Goal: Check status: Check status

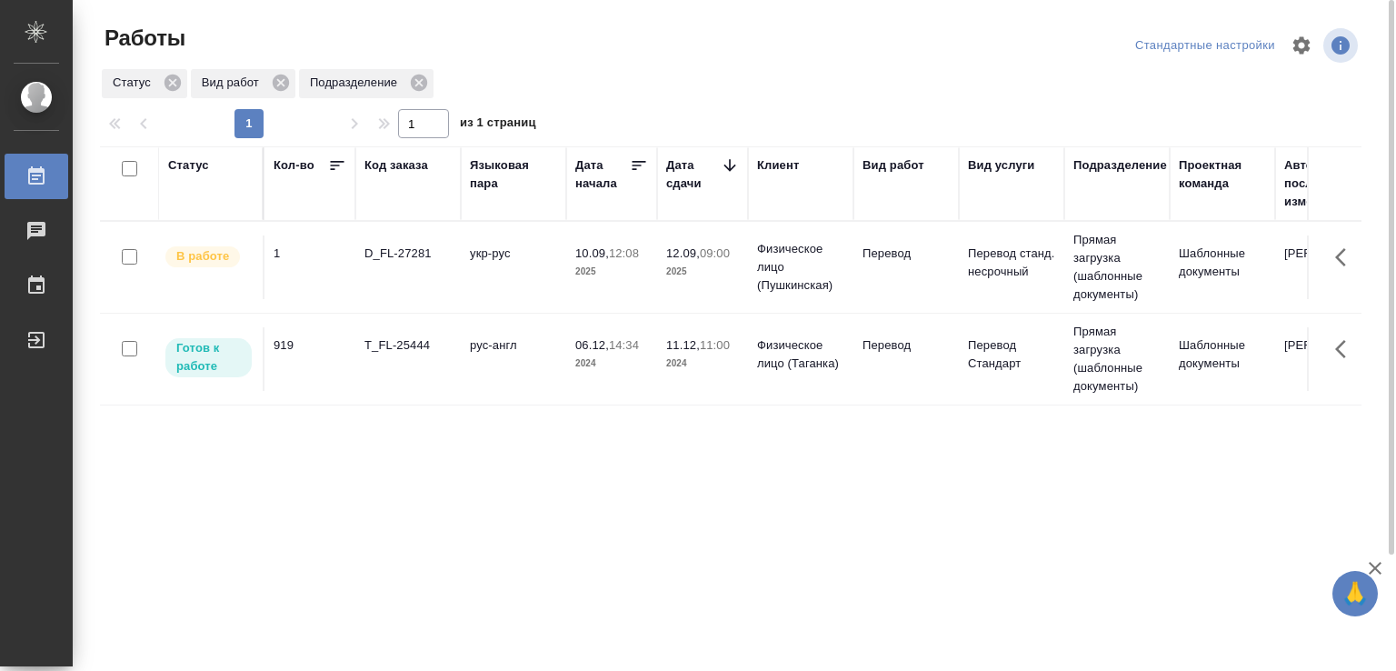
click at [534, 263] on td "укр-рус" at bounding box center [513, 267] width 105 height 64
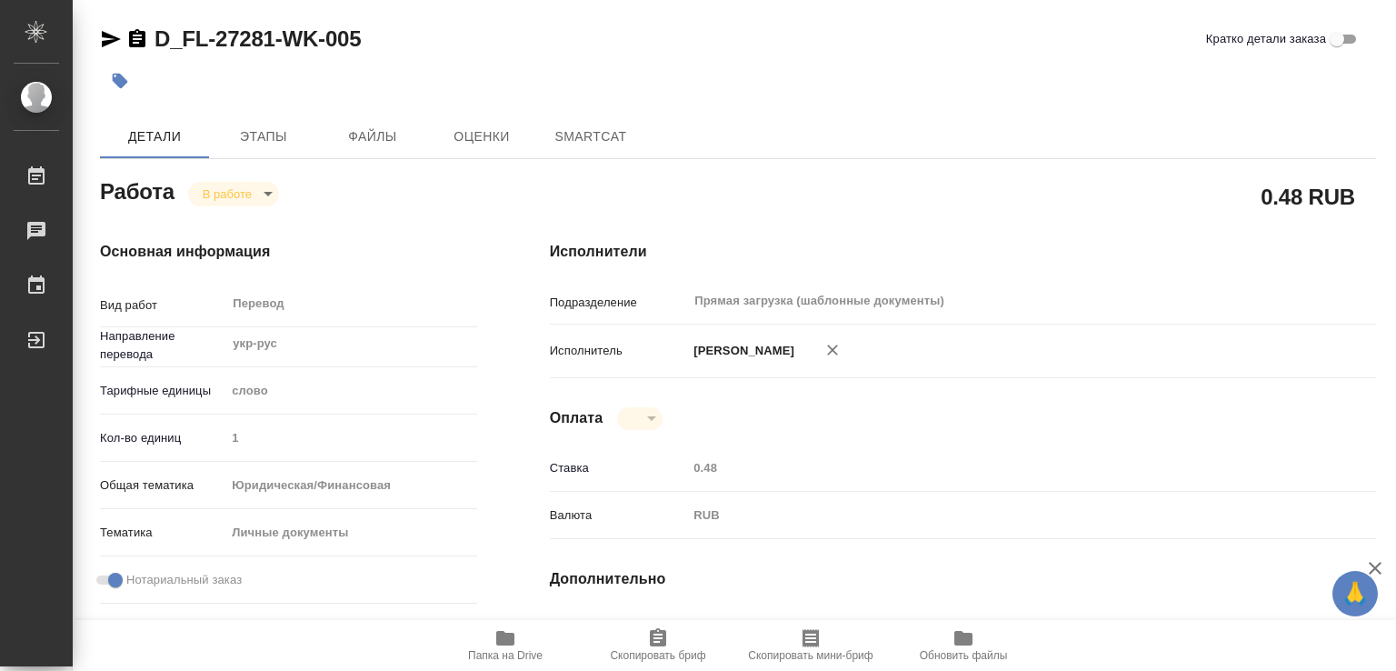
type textarea "x"
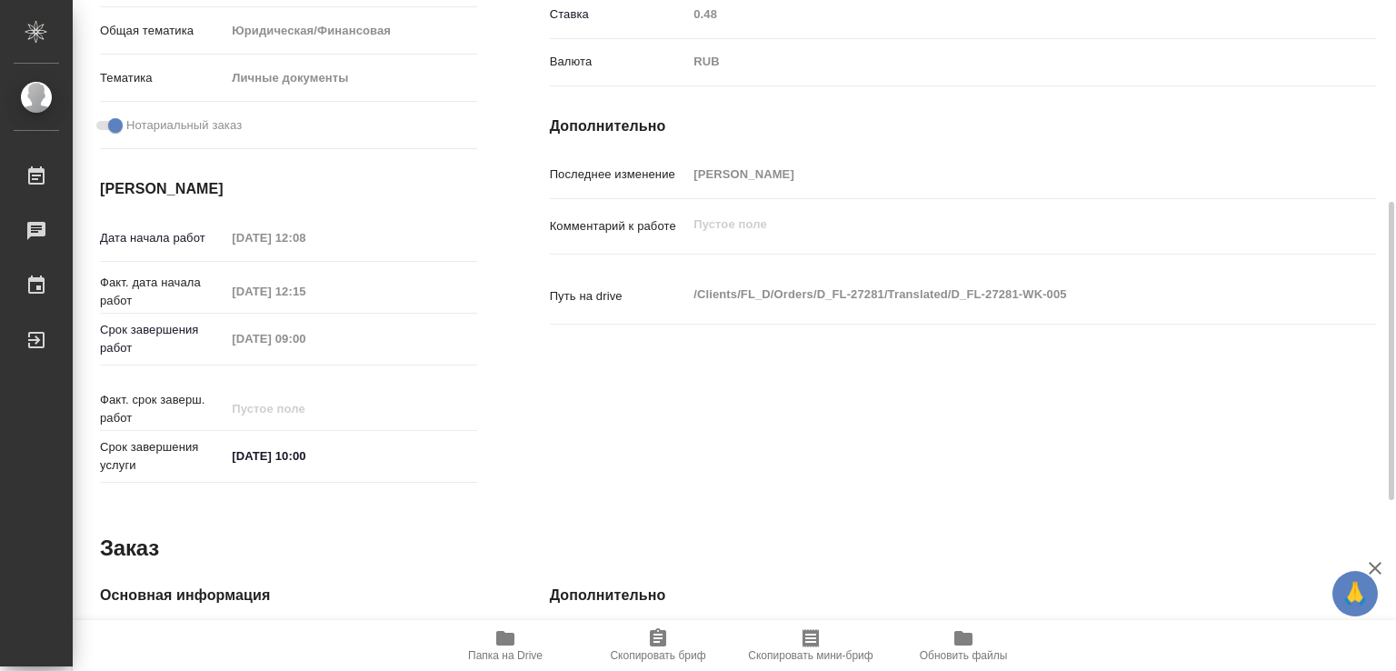
type textarea "x"
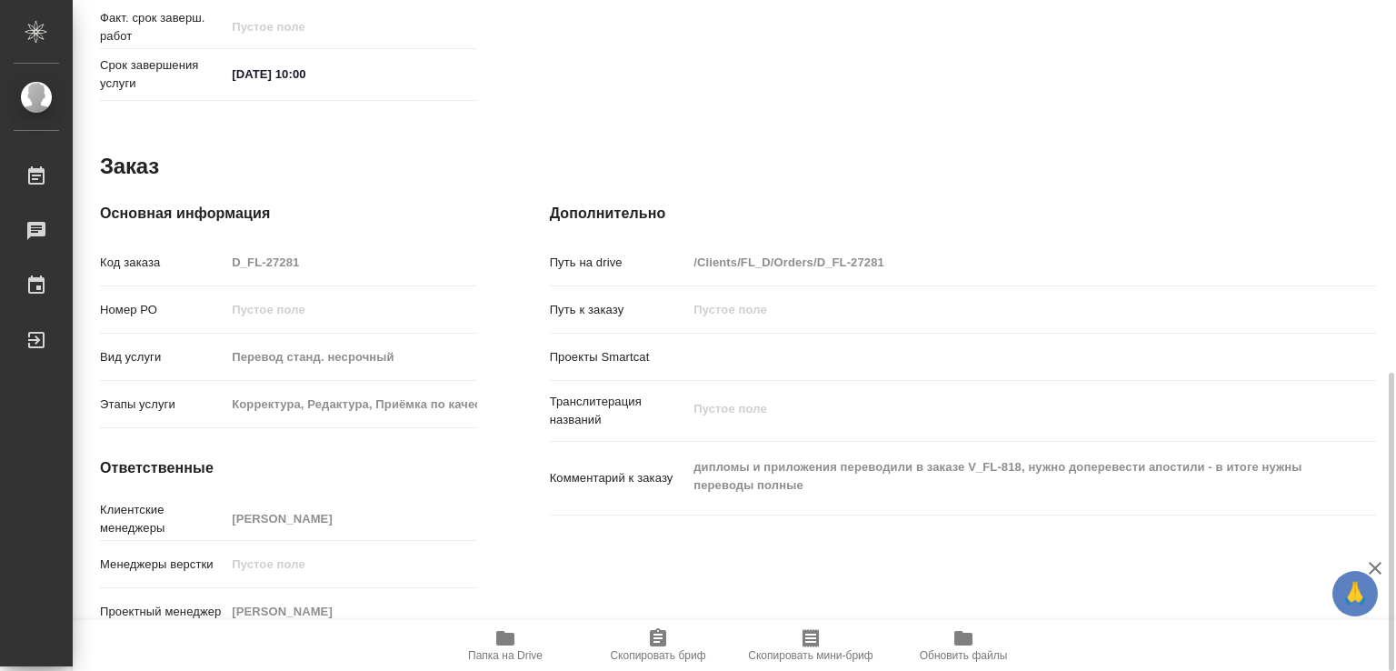
type textarea "x"
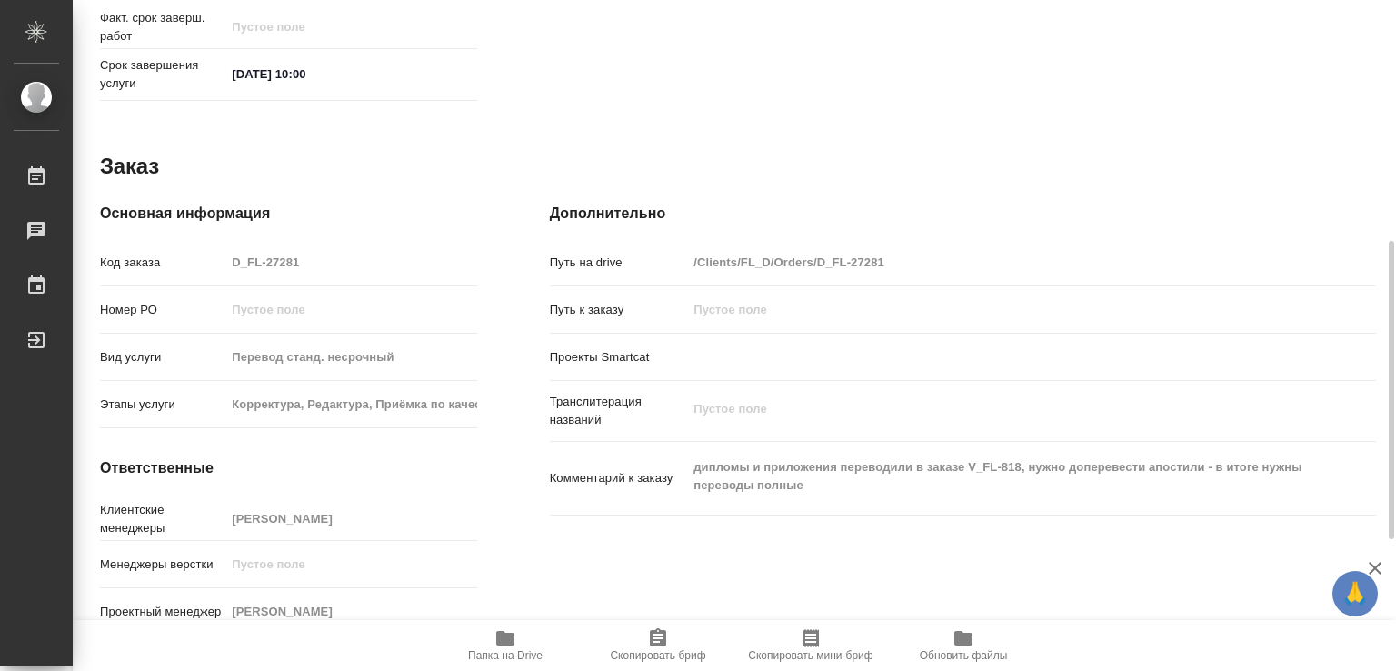
scroll to position [654, 0]
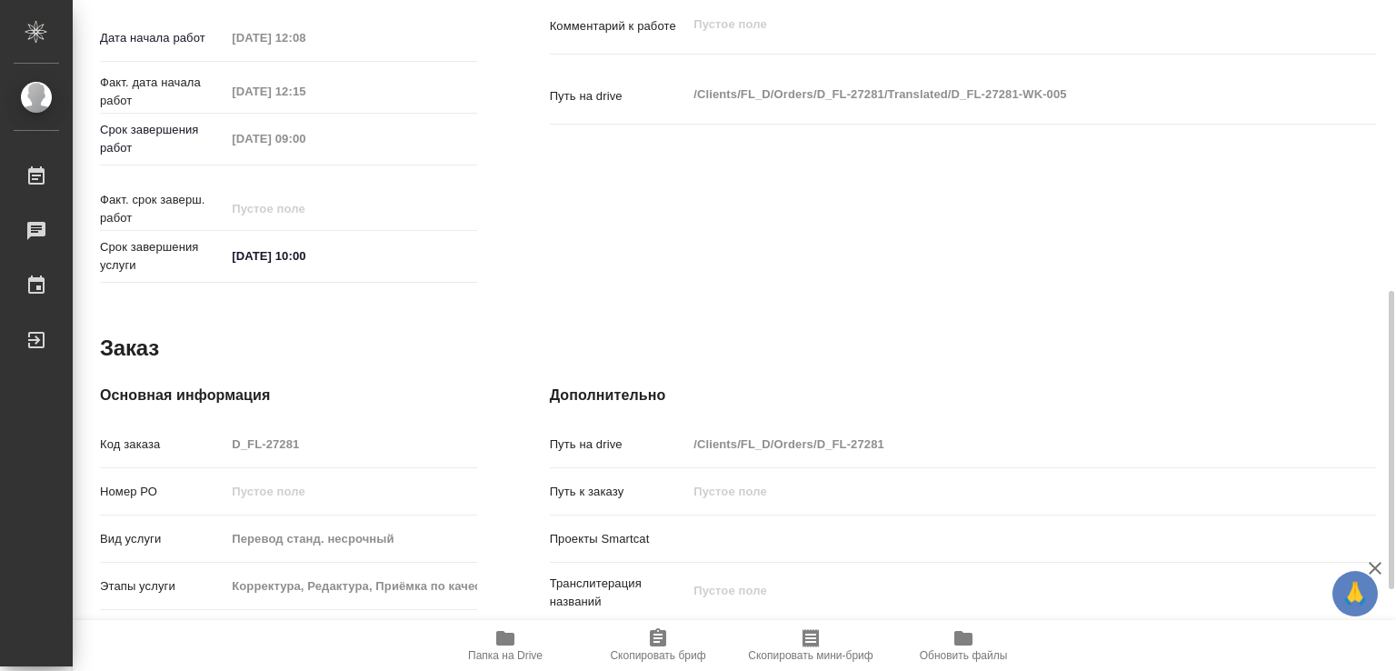
type textarea "x"
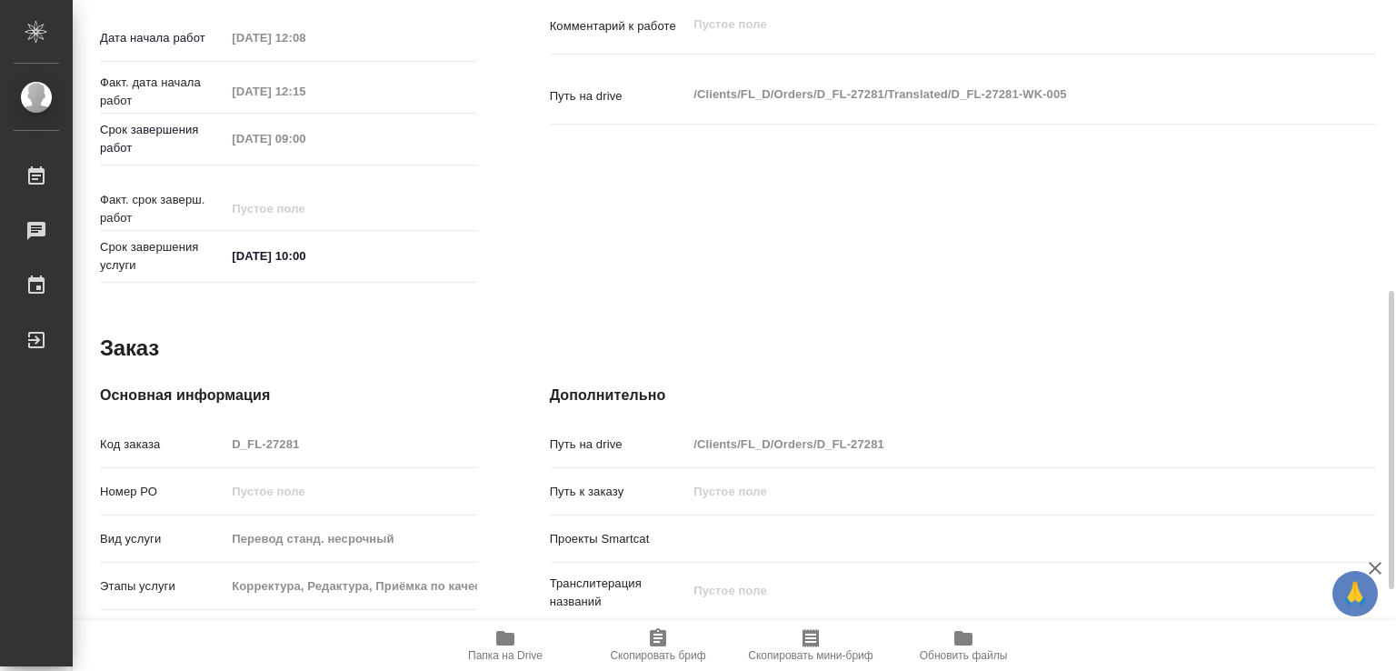
scroll to position [836, 0]
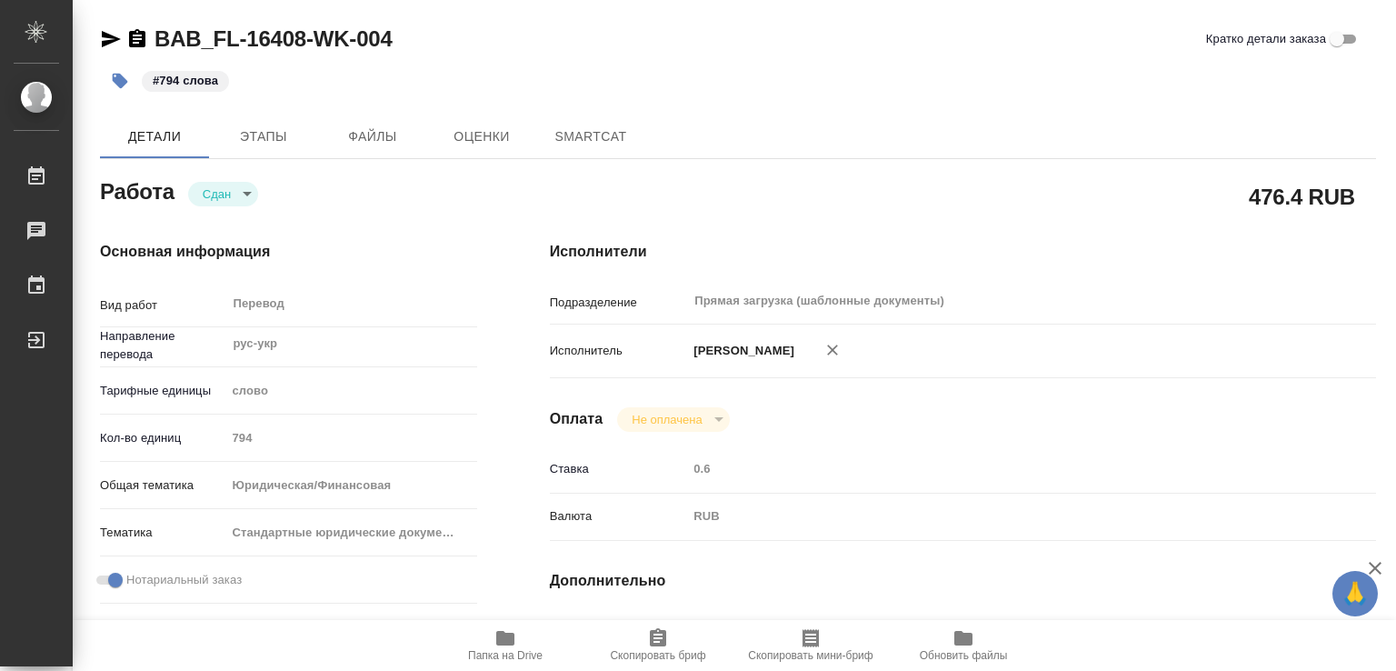
type textarea "x"
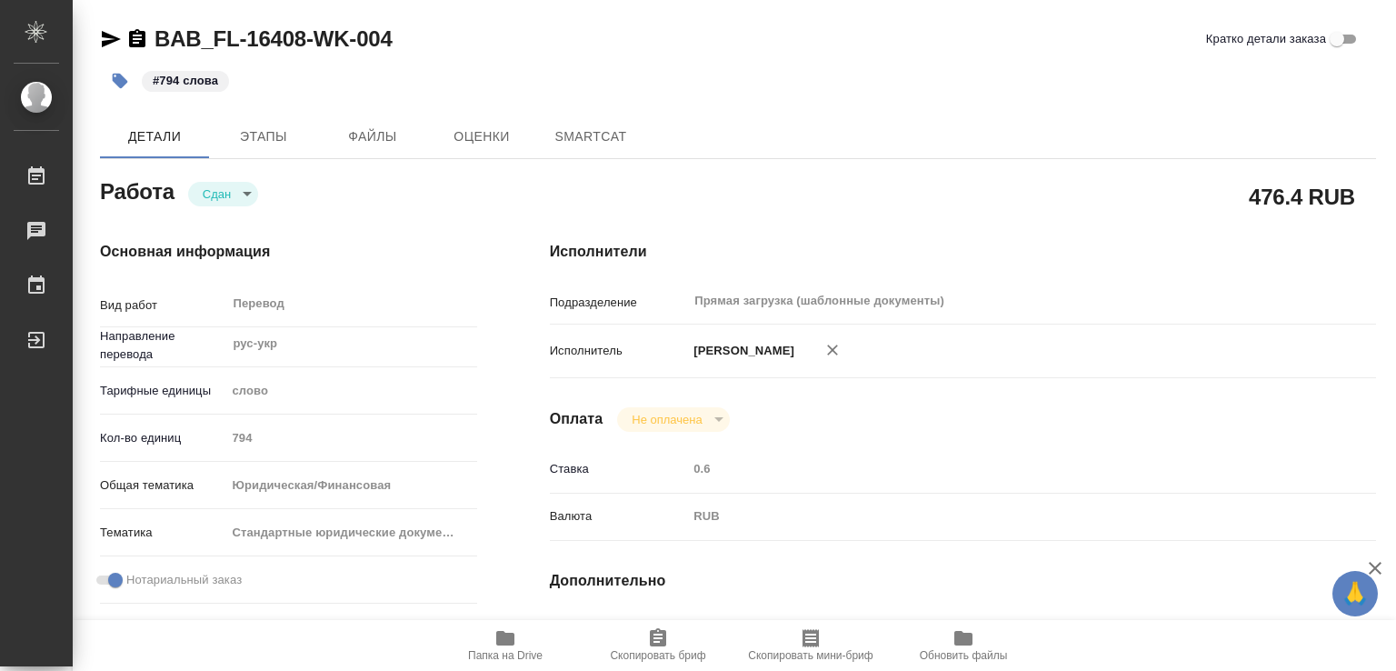
type textarea "x"
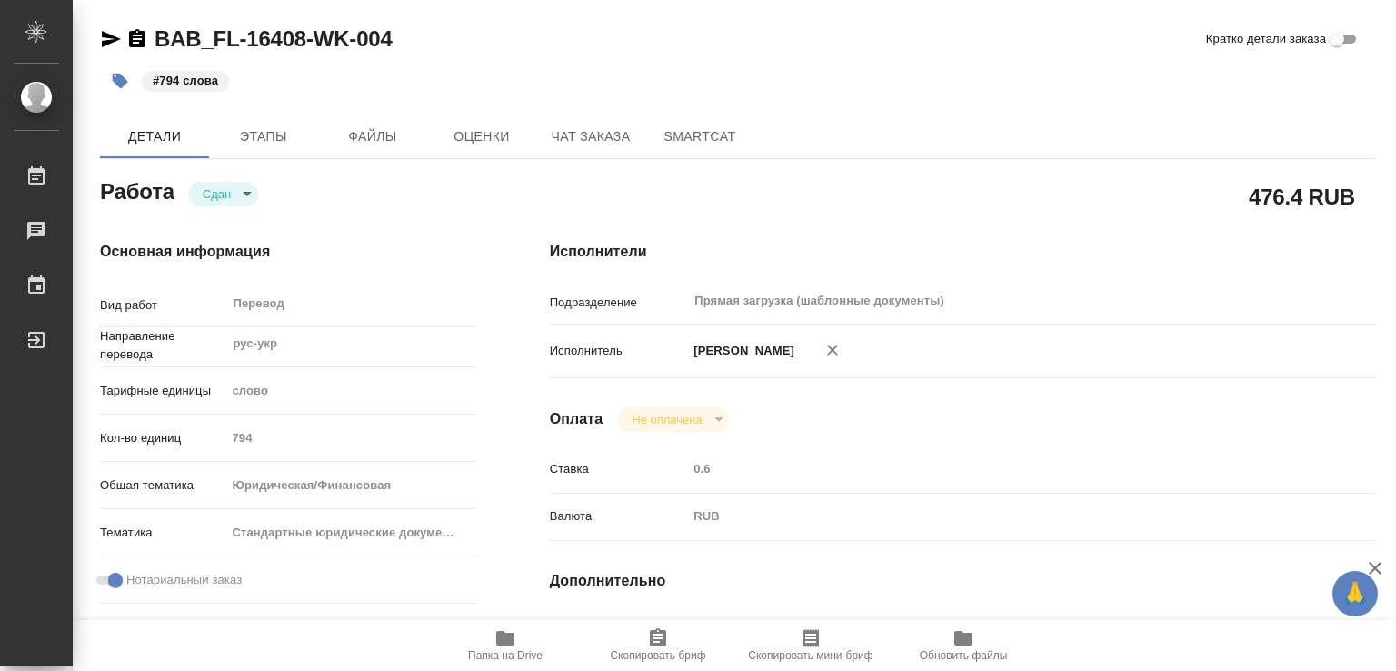
type textarea "x"
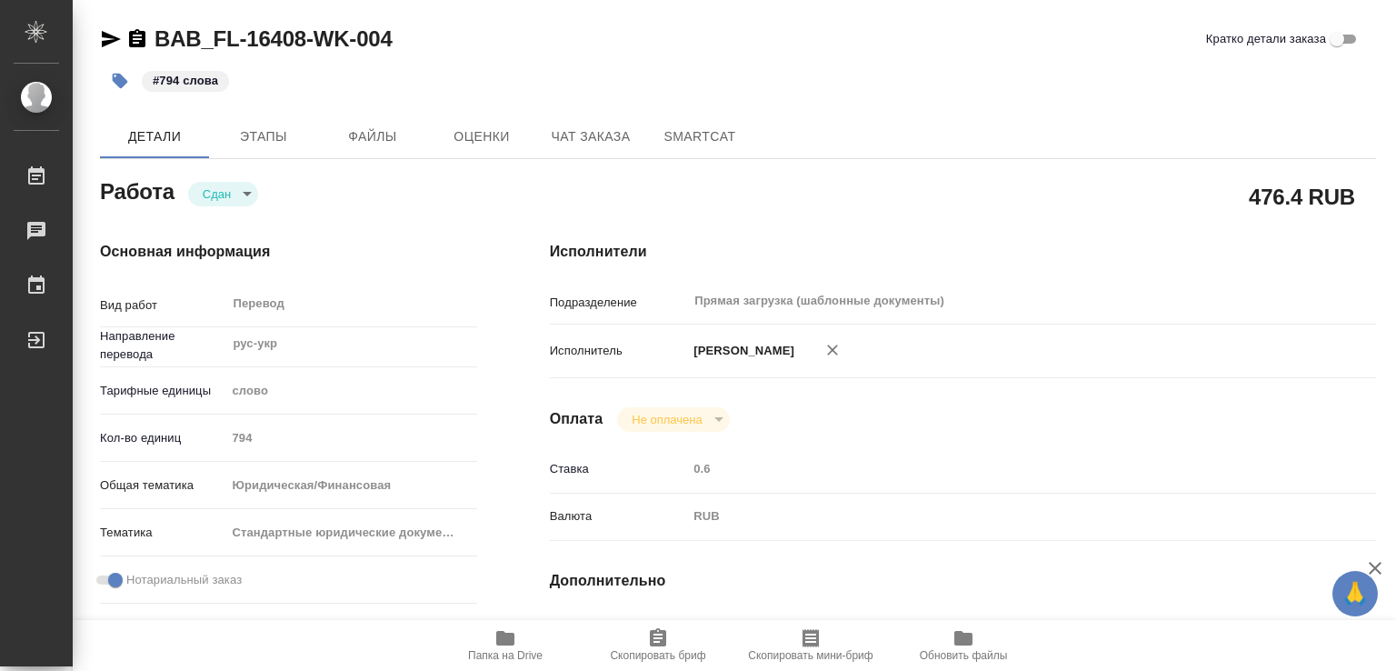
type textarea "x"
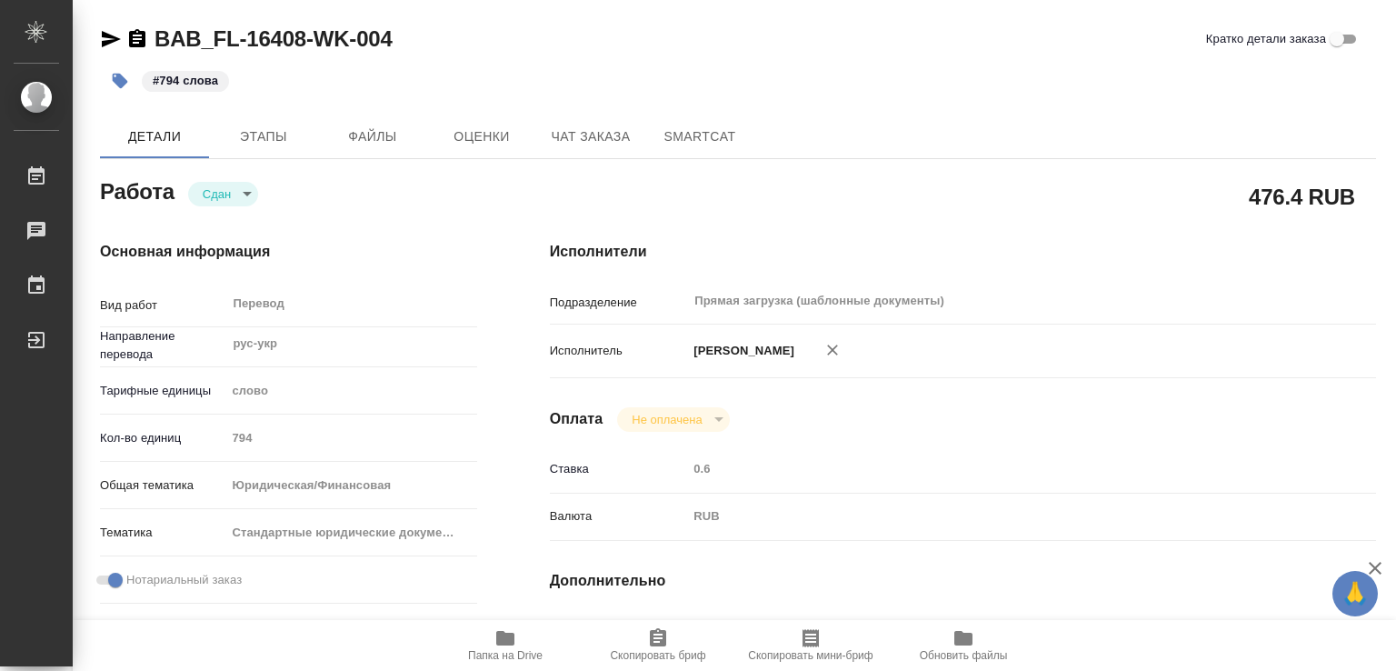
scroll to position [836, 0]
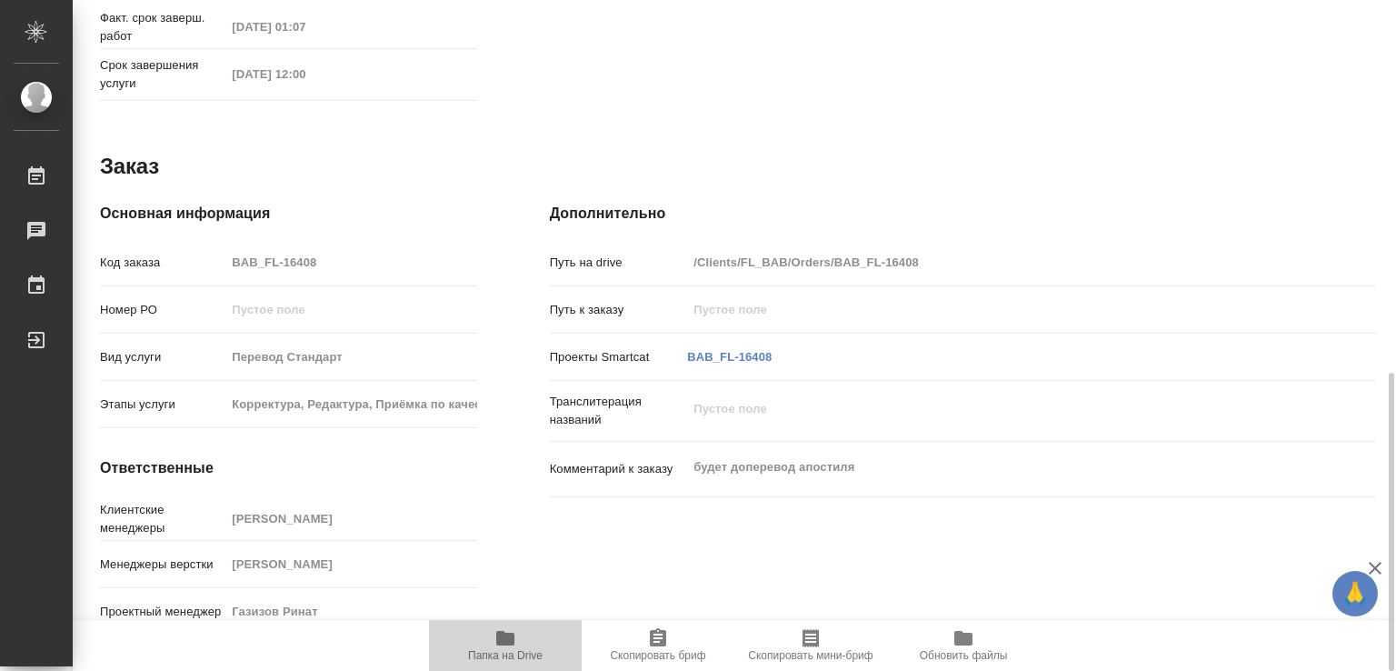
click at [516, 651] on span "Папка на Drive" at bounding box center [505, 655] width 75 height 13
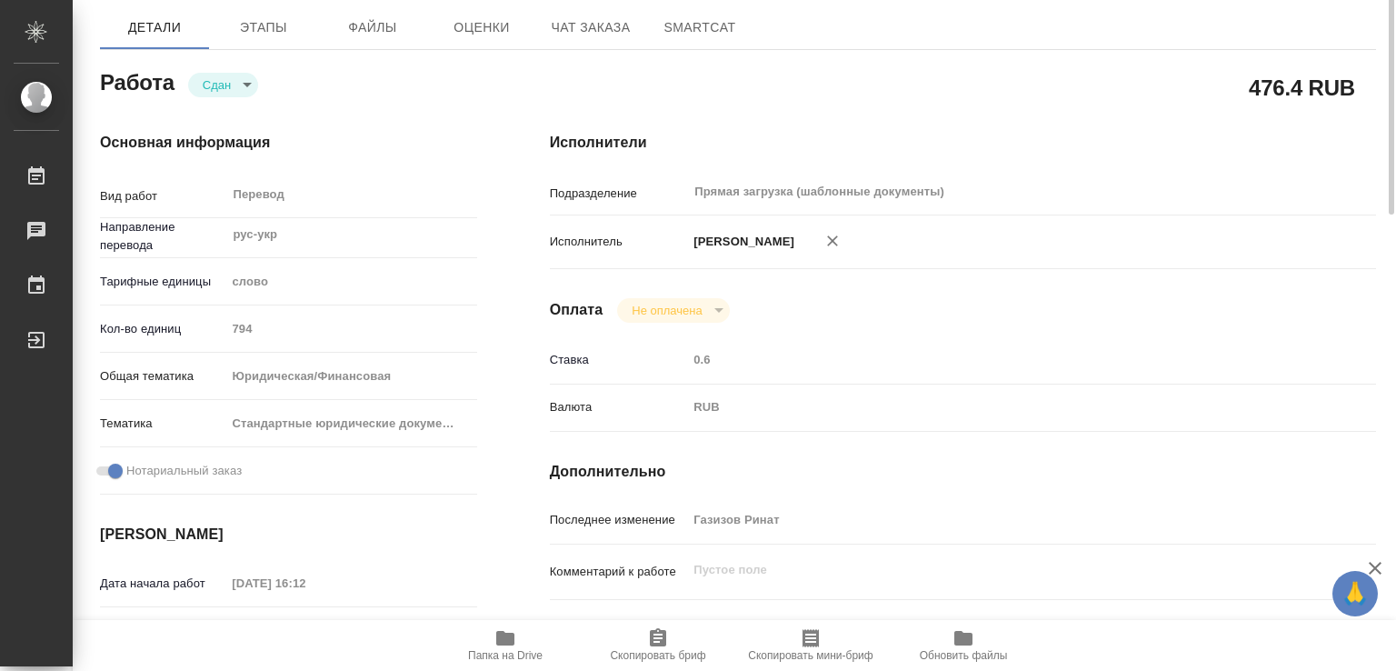
scroll to position [18, 0]
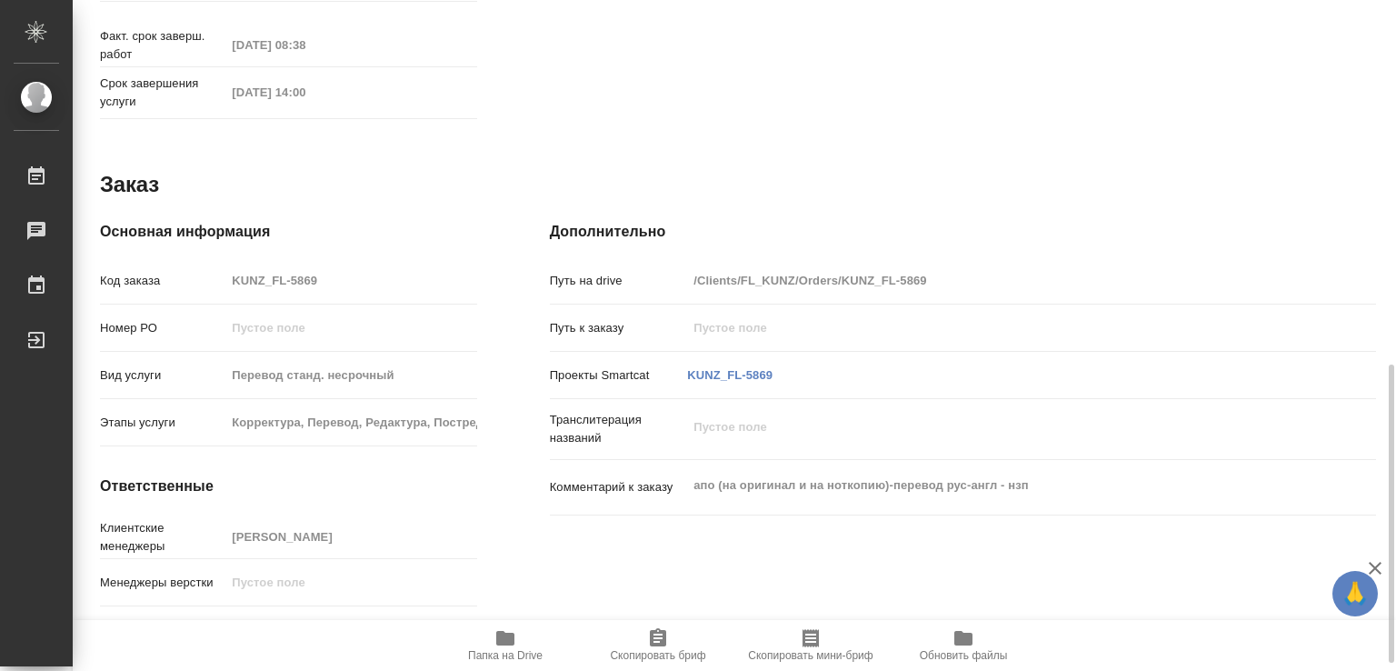
scroll to position [836, 0]
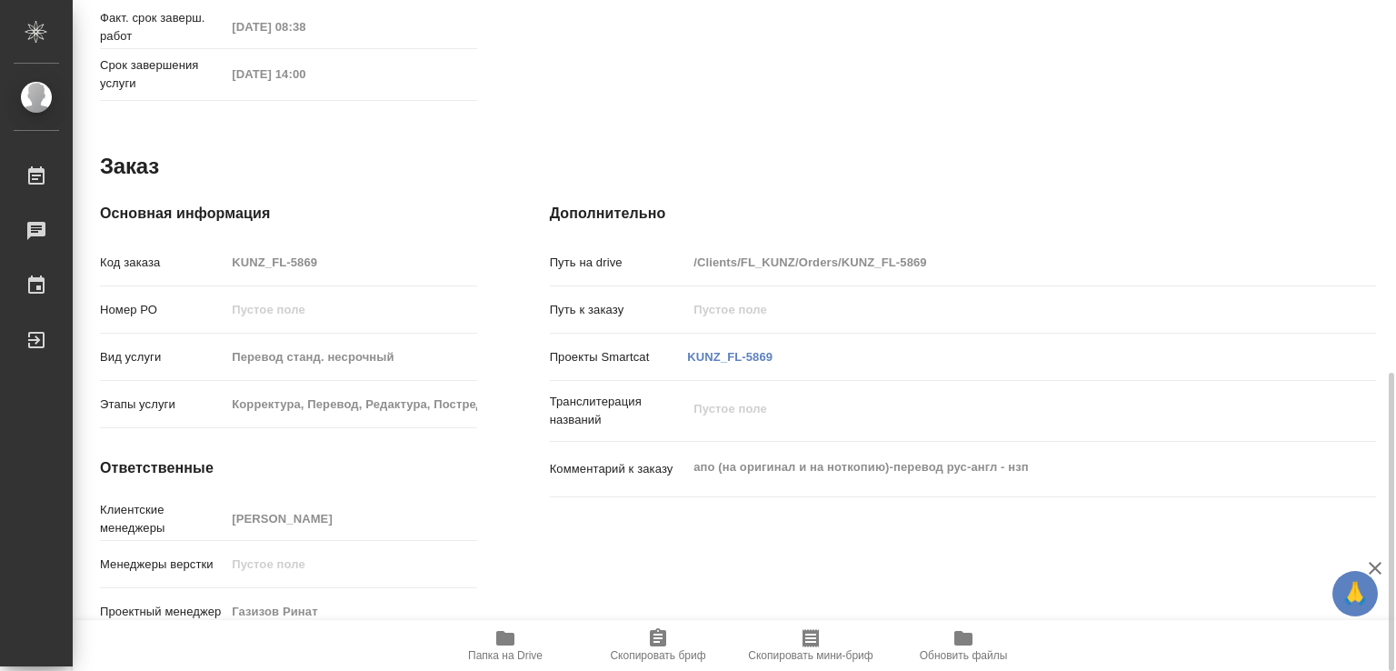
click at [502, 633] on icon "button" at bounding box center [505, 638] width 18 height 15
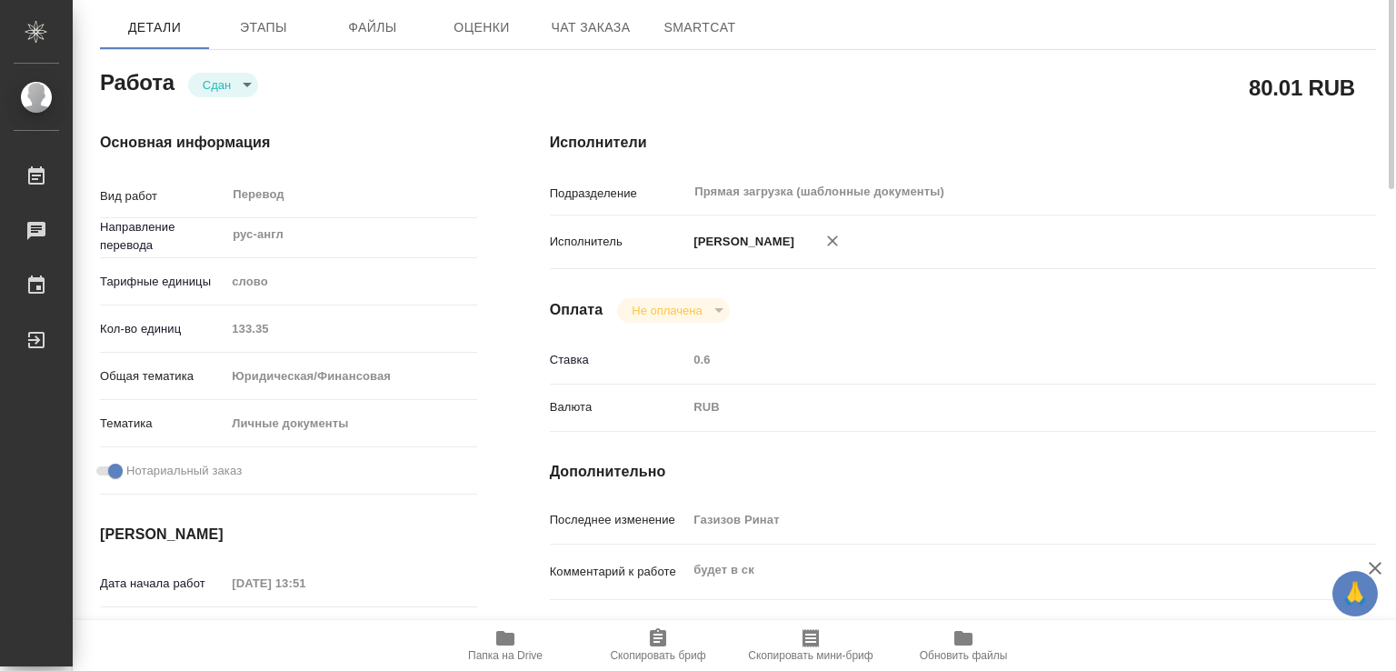
scroll to position [0, 0]
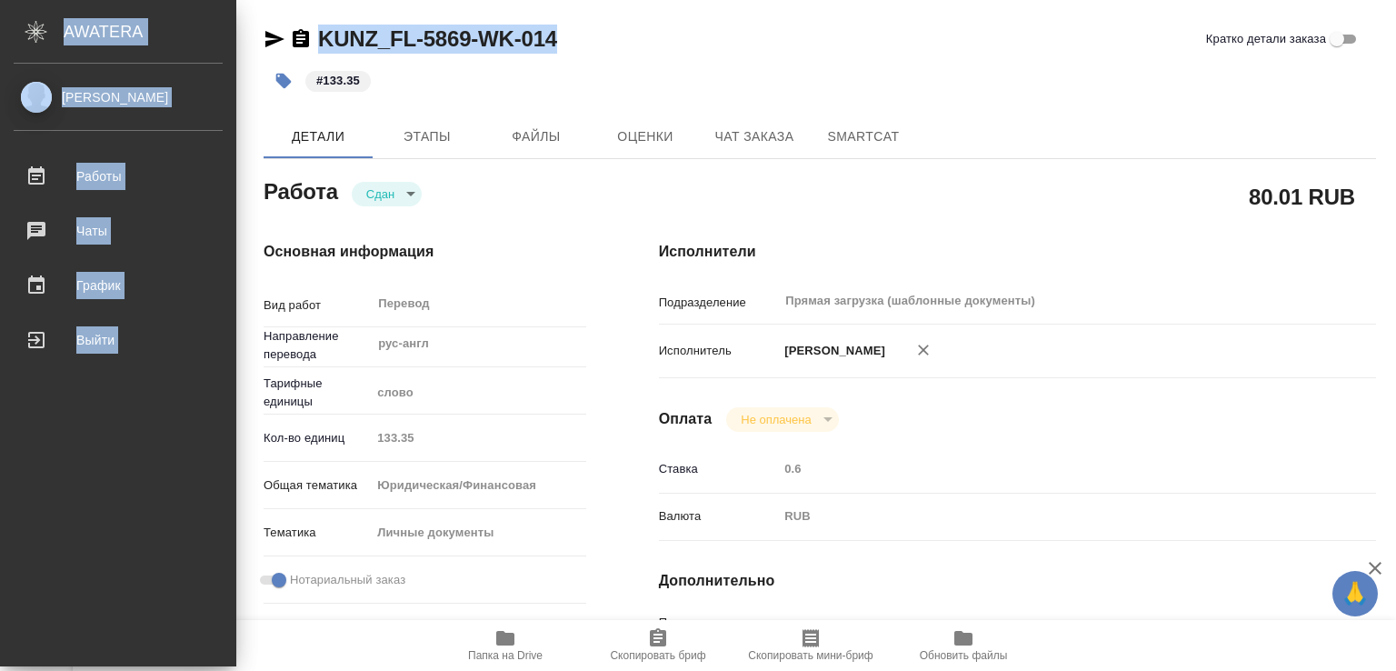
drag, startPoint x: 414, startPoint y: 31, endPoint x: 76, endPoint y: 34, distance: 338.0
click at [51, 35] on div ".cls-1 fill:#fff; AWATERA Marchenko Daria Работы 0 Чаты График Выйти KUNZ_FL-58…" at bounding box center [698, 335] width 1396 height 671
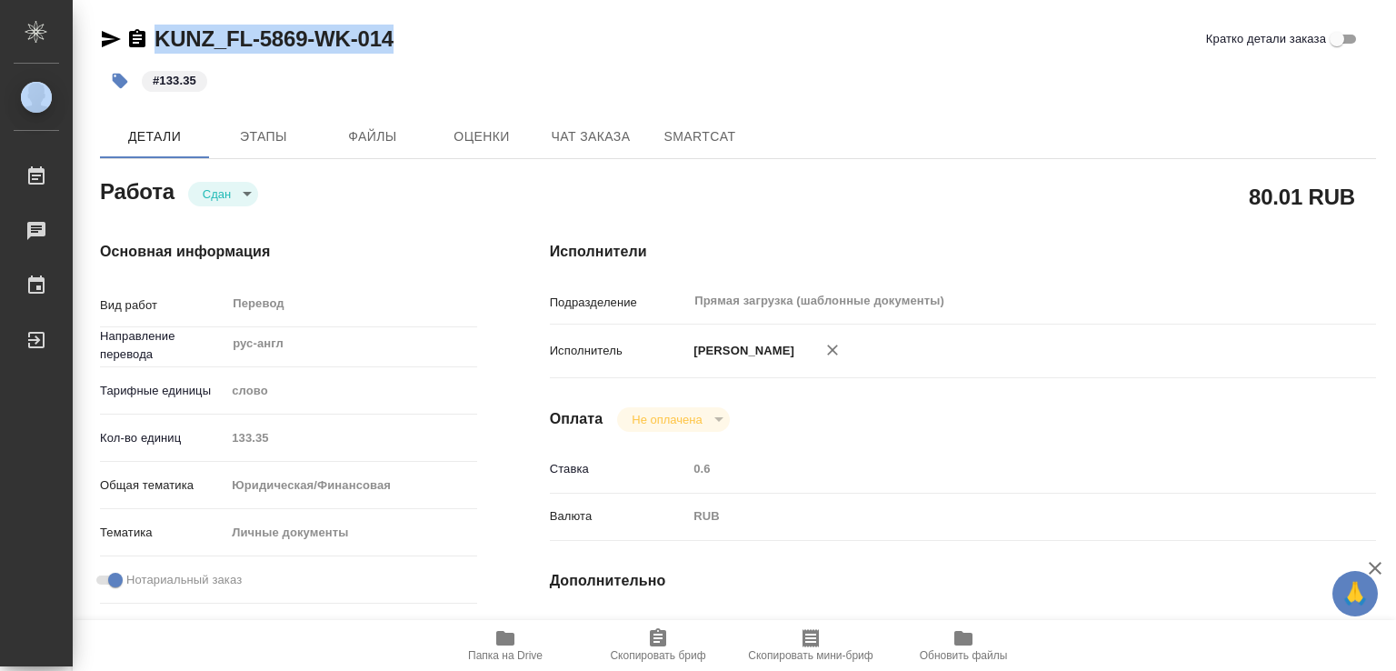
click at [430, 41] on div "KUNZ_FL-5869-WK-014 Кратко детали заказа" at bounding box center [738, 39] width 1276 height 29
click at [10, 37] on div ".cls-1 fill:#fff; AWATERA Marchenko Daria Работы 0 Чаты График Выйти KUNZ_FL-58…" at bounding box center [698, 335] width 1396 height 671
drag, startPoint x: 442, startPoint y: 77, endPoint x: 269, endPoint y: 45, distance: 175.5
click at [442, 77] on div "#133.35" at bounding box center [525, 81] width 850 height 40
drag, startPoint x: 416, startPoint y: 38, endPoint x: 147, endPoint y: 36, distance: 269.0
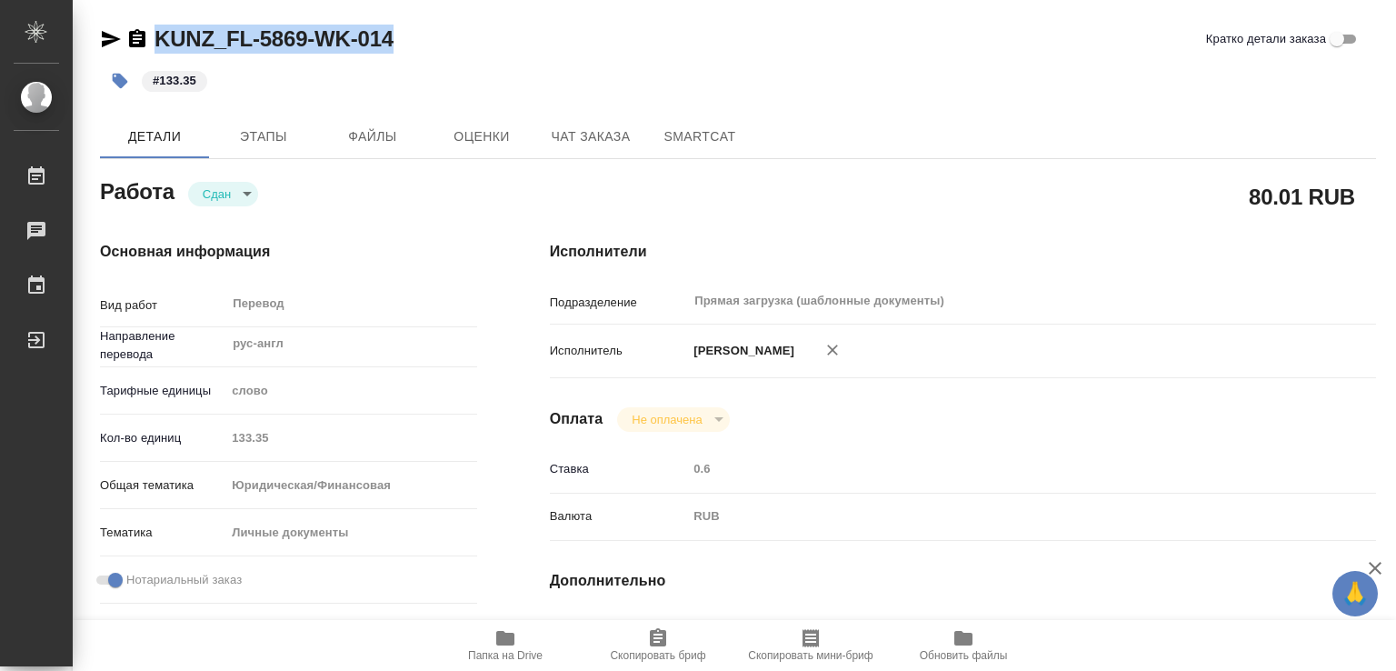
click at [147, 36] on div "KUNZ_FL-5869-WK-014 Кратко детали заказа" at bounding box center [738, 39] width 1276 height 29
copy link "KUNZ_FL-5869-WK-014"
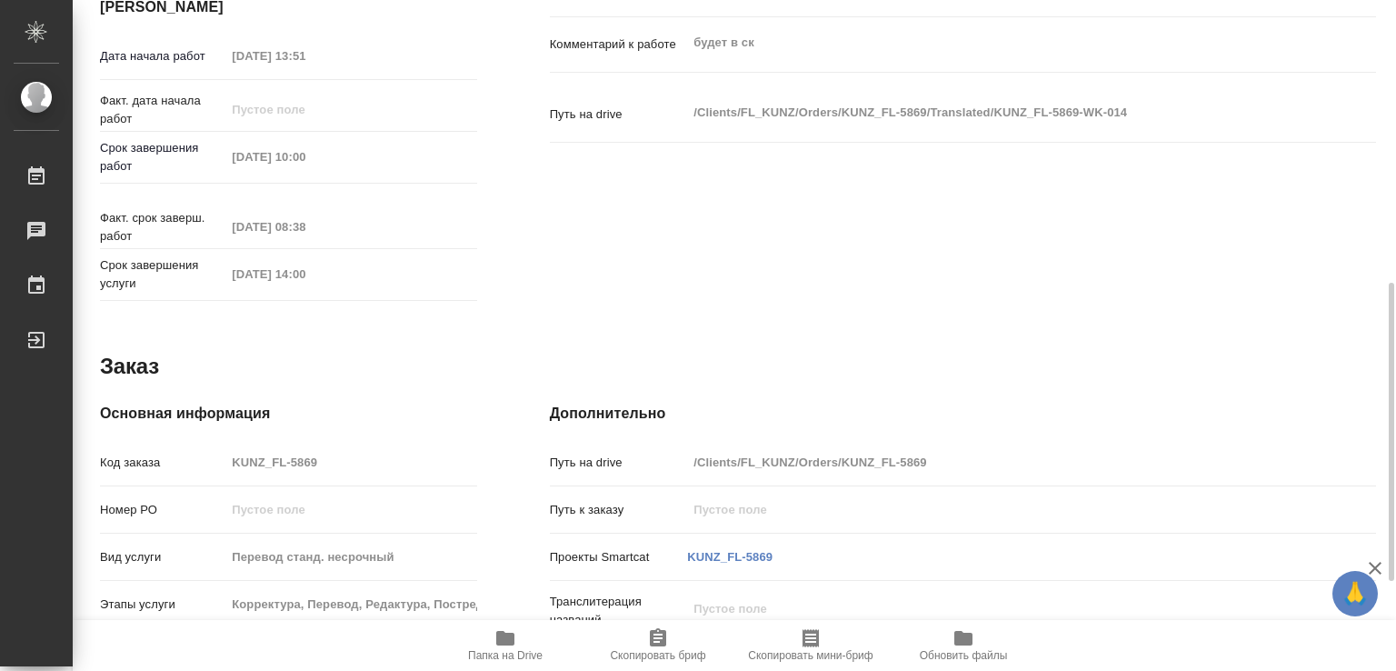
scroll to position [363, 0]
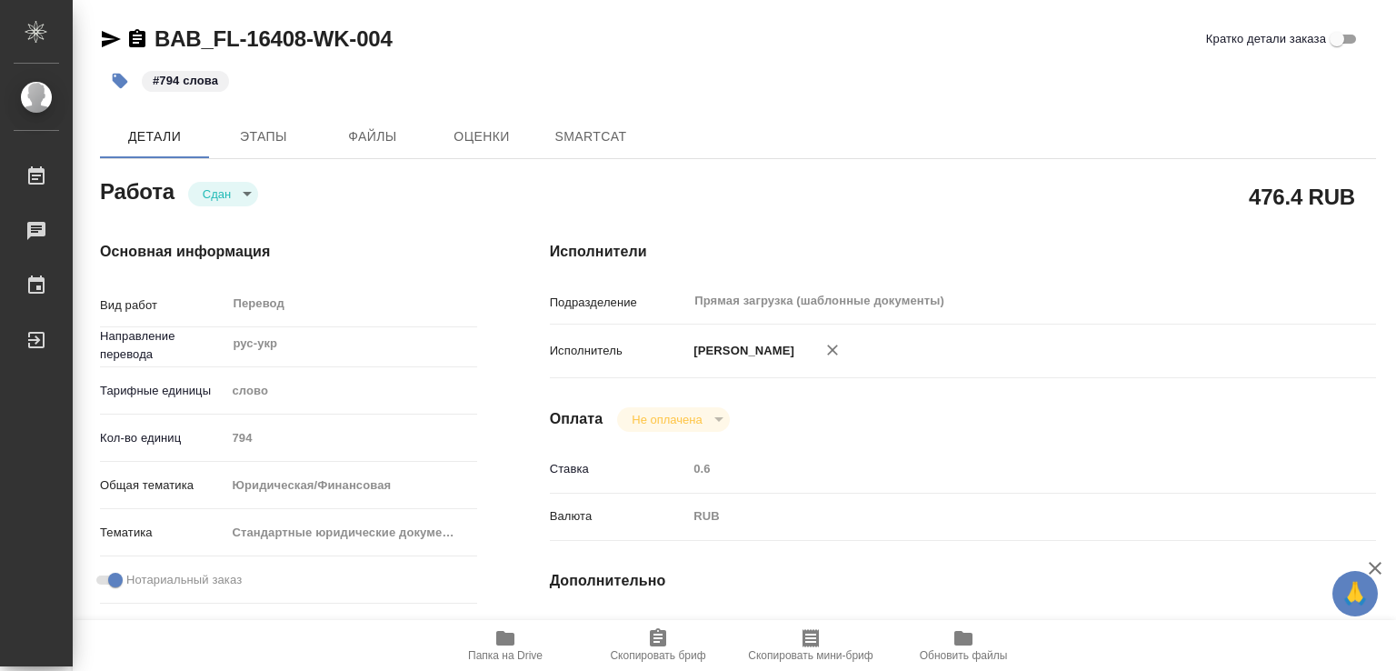
type textarea "x"
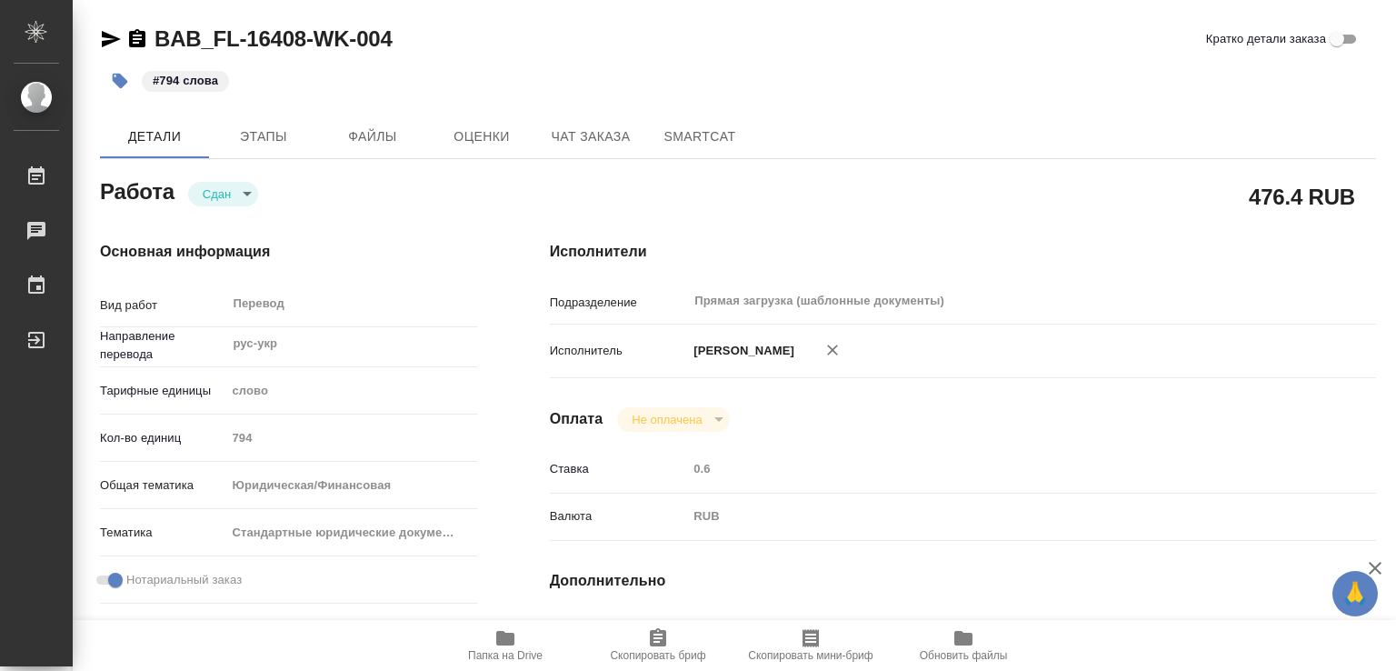
type textarea "x"
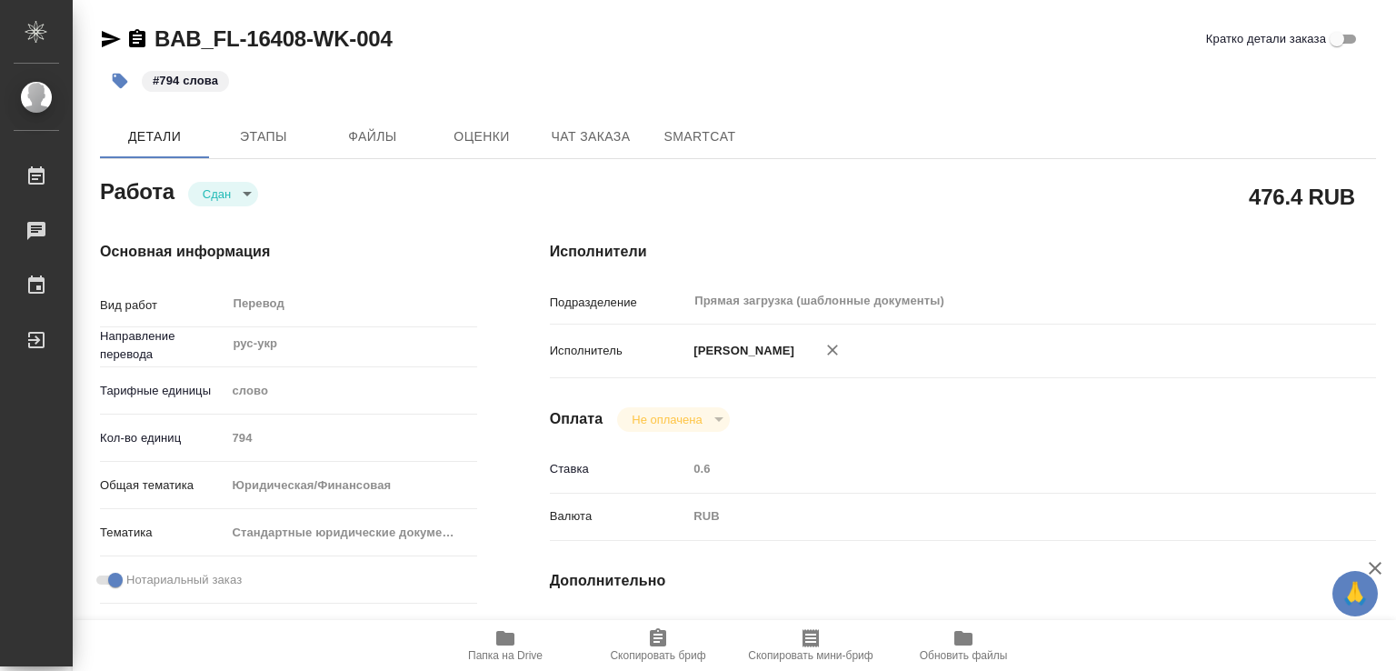
type textarea "x"
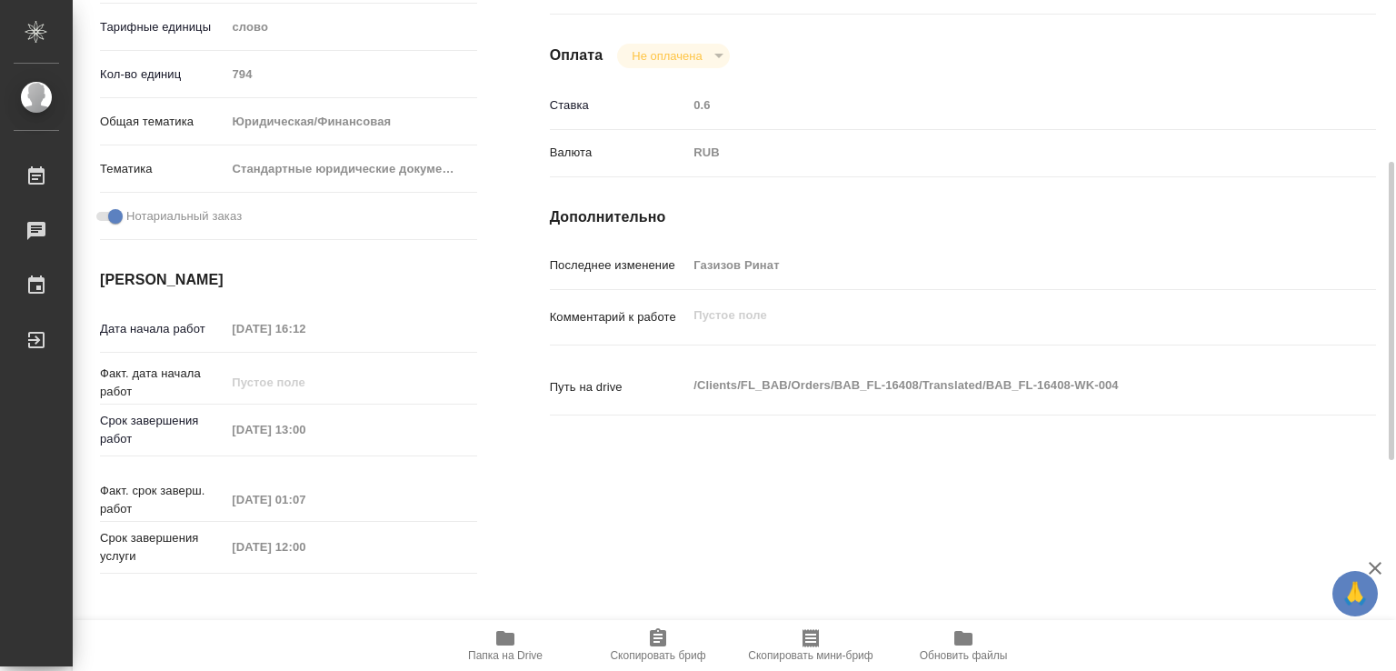
scroll to position [836, 0]
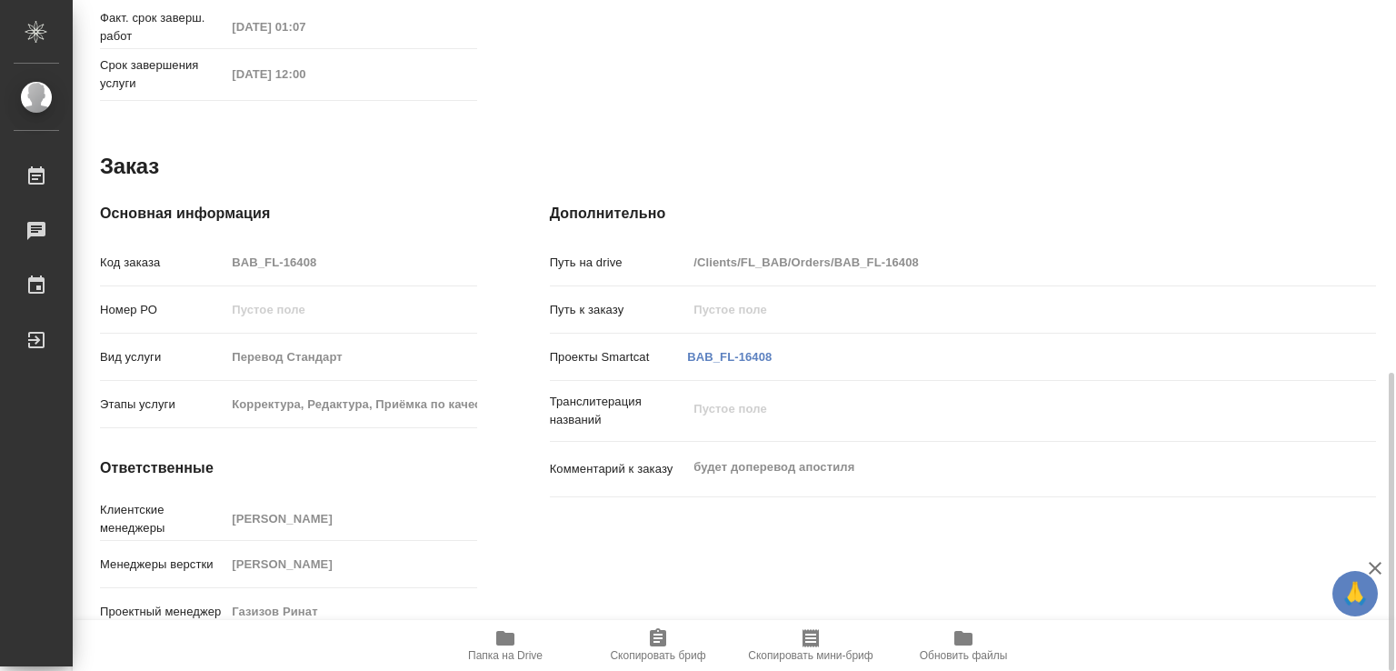
click at [502, 645] on icon "button" at bounding box center [505, 638] width 22 height 22
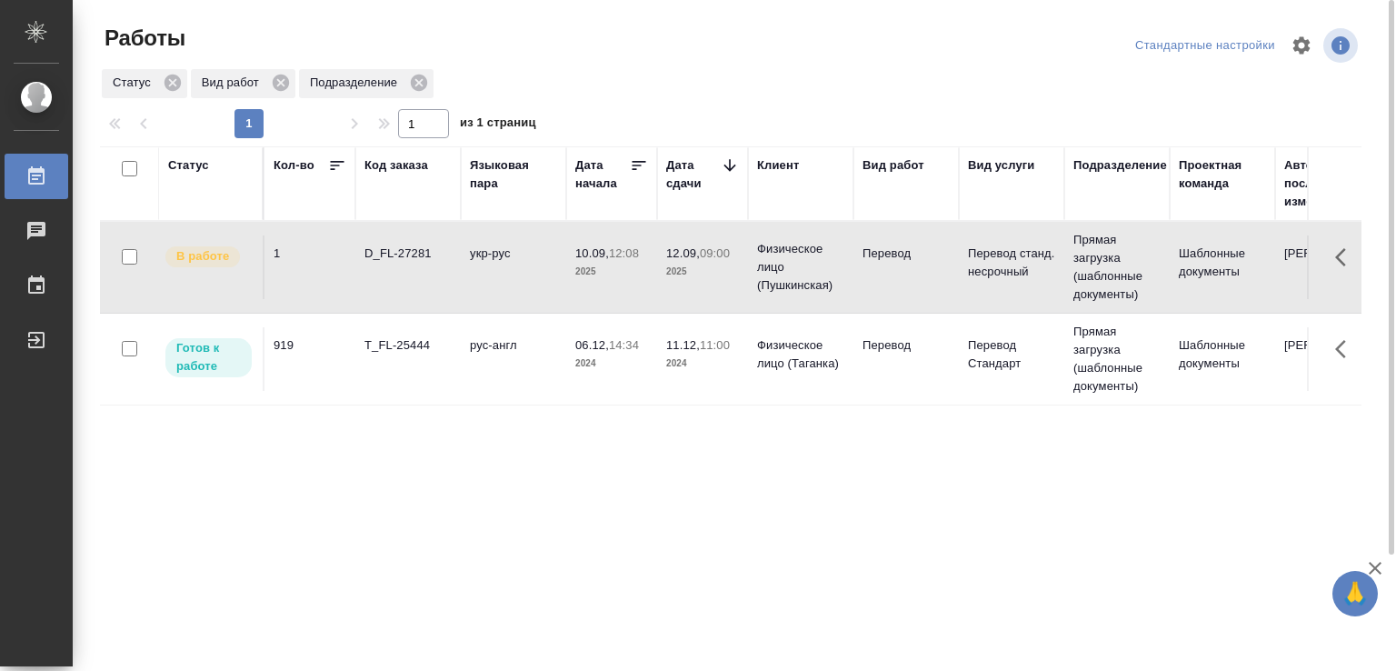
click at [433, 277] on td "D_FL-27281" at bounding box center [407, 267] width 105 height 64
click at [174, 163] on div "Статус" at bounding box center [188, 165] width 41 height 18
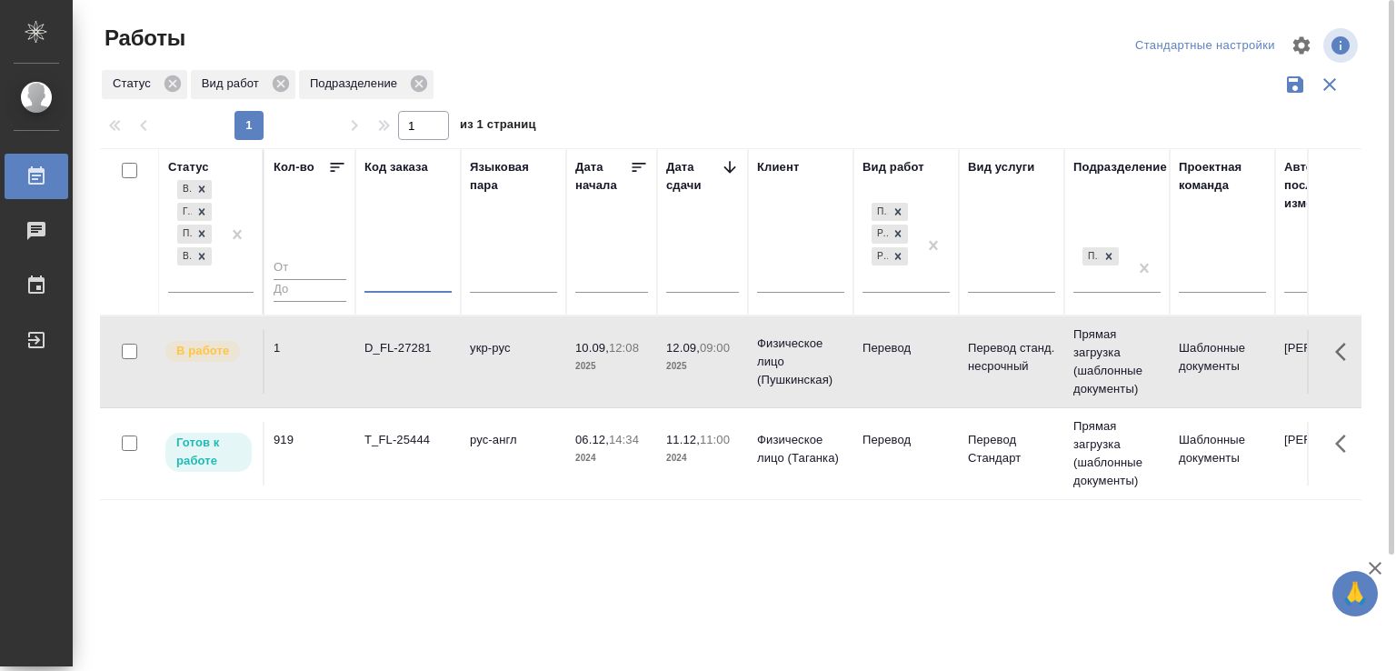
click at [393, 283] on input "text" at bounding box center [407, 281] width 87 height 23
paste input "V_FL-818"
type input "V_FL-818"
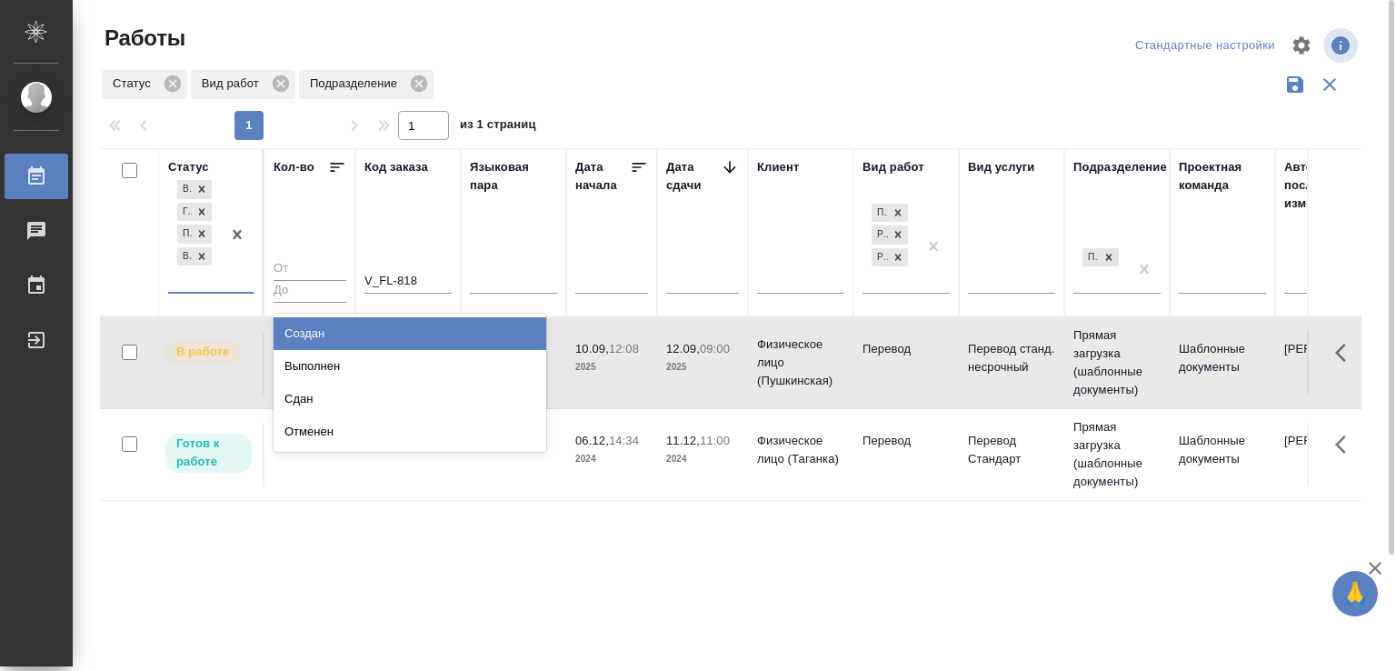
click at [225, 285] on div at bounding box center [237, 233] width 33 height 115
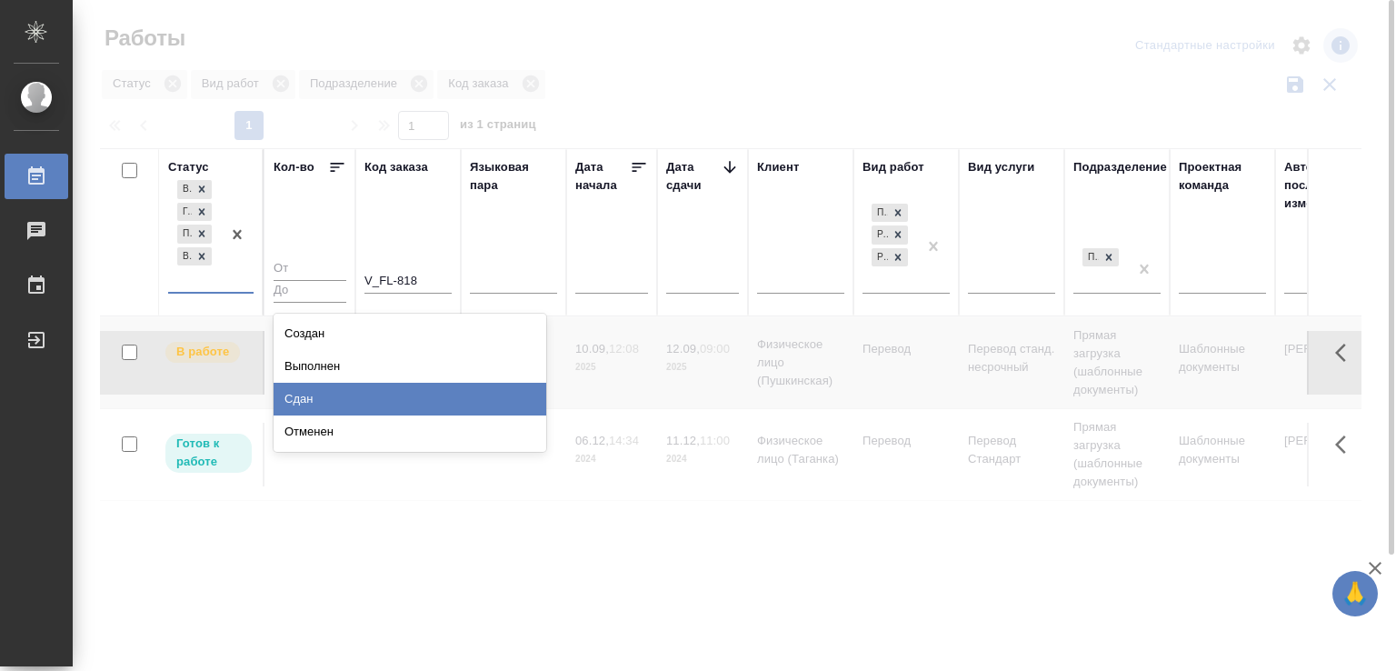
click at [333, 390] on div "Сдан" at bounding box center [409, 399] width 273 height 33
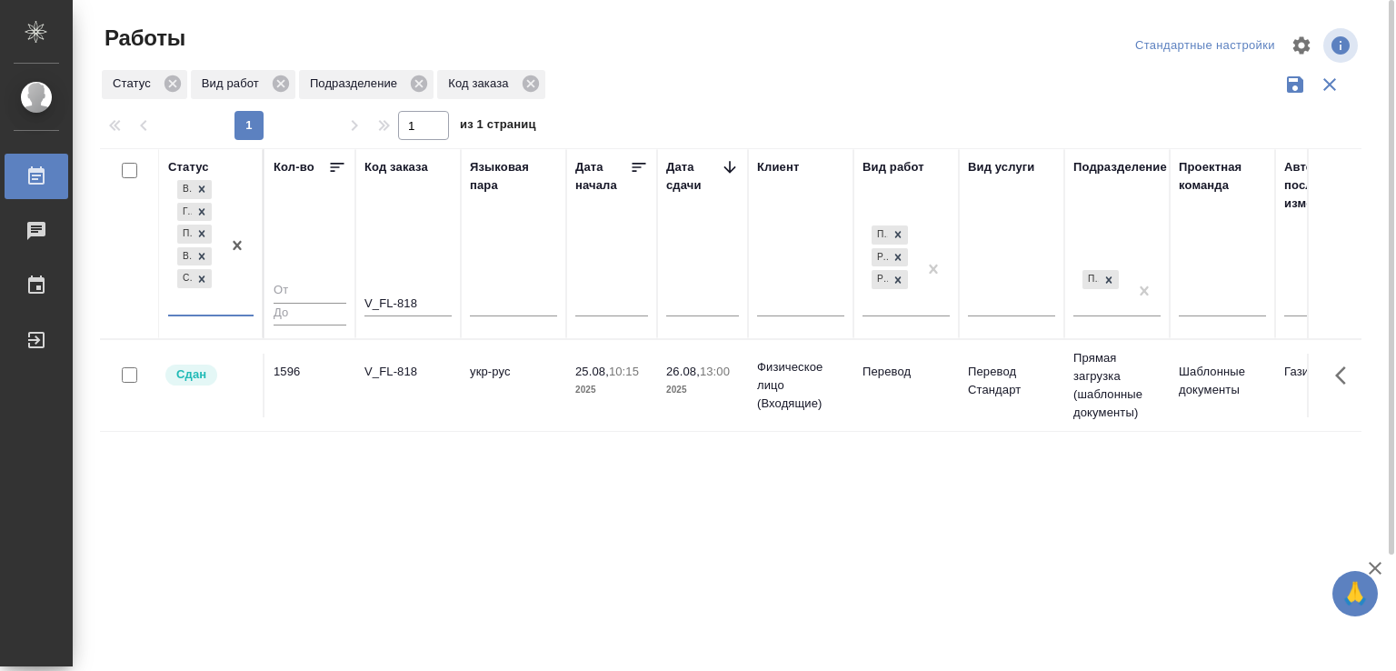
scroll to position [91, 0]
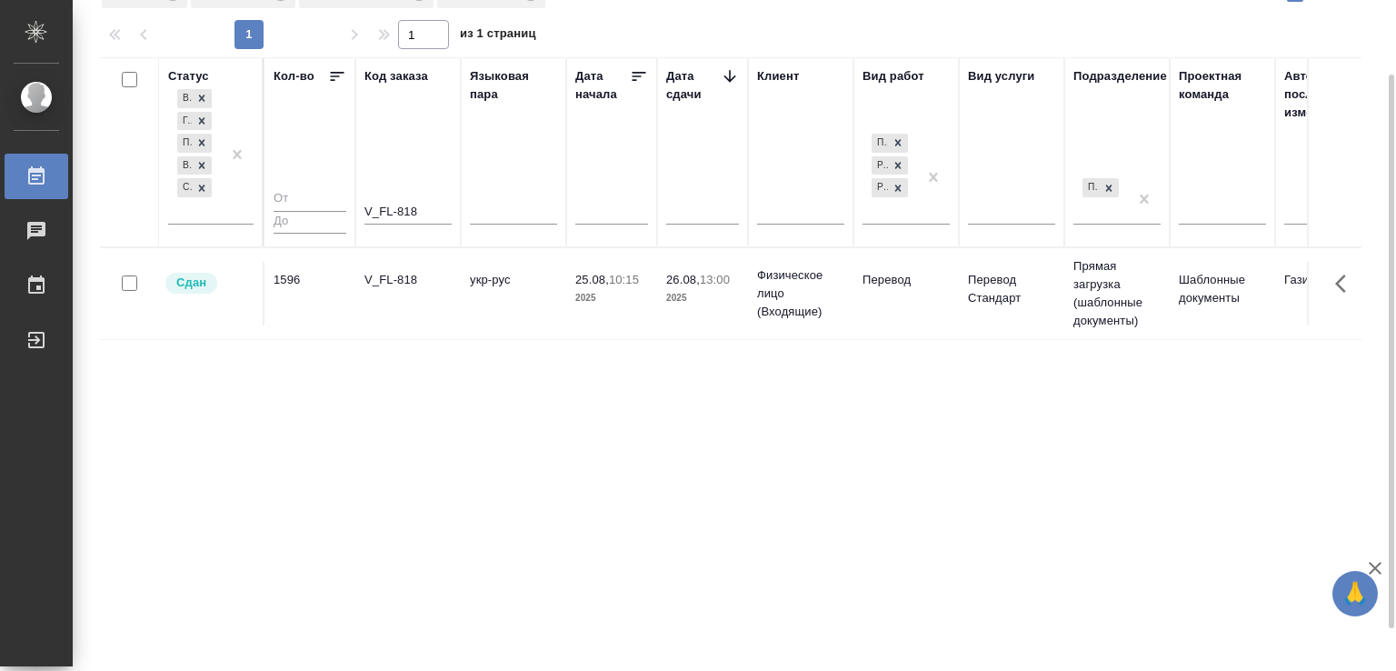
click at [411, 291] on td "V_FL-818" at bounding box center [407, 294] width 105 height 64
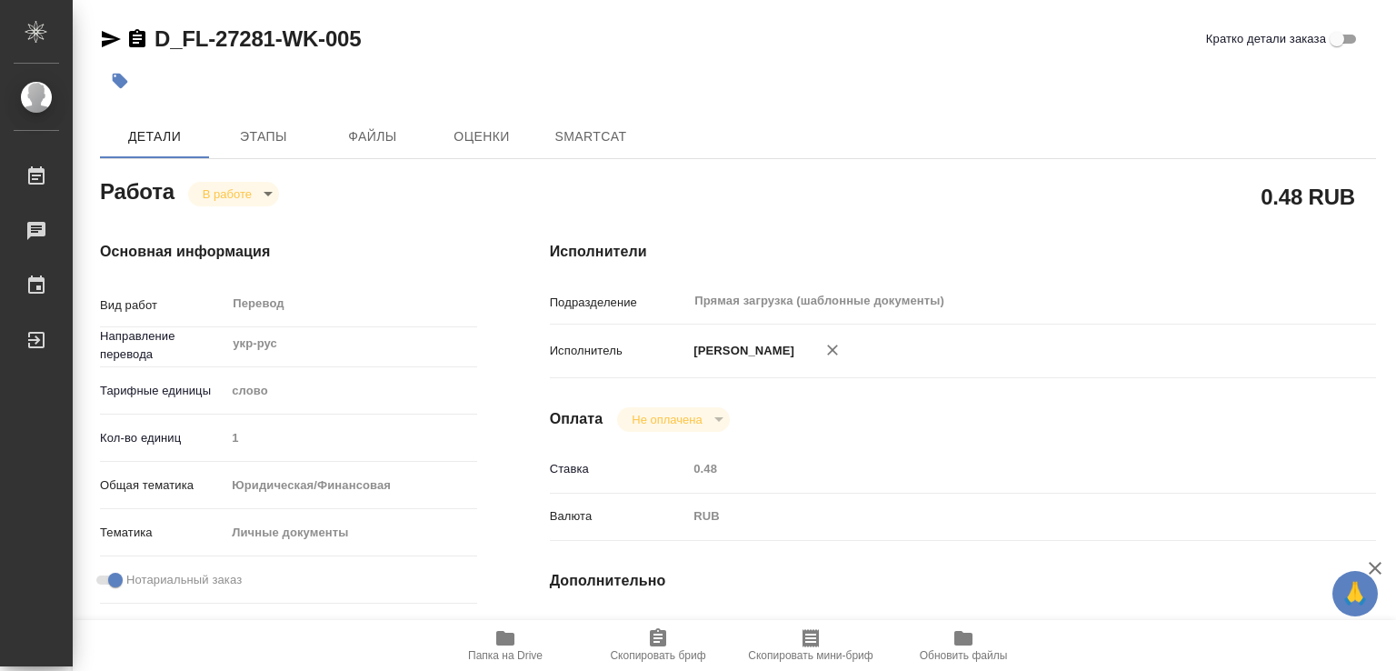
type textarea "x"
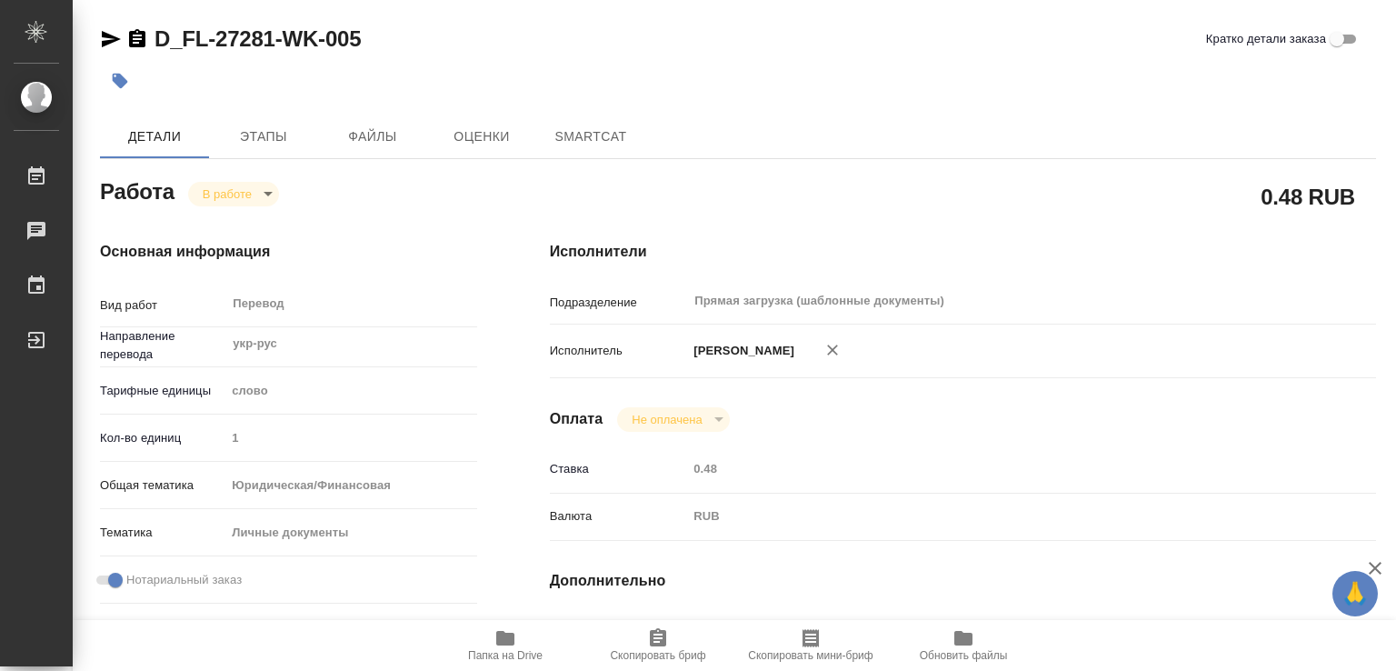
type textarea "x"
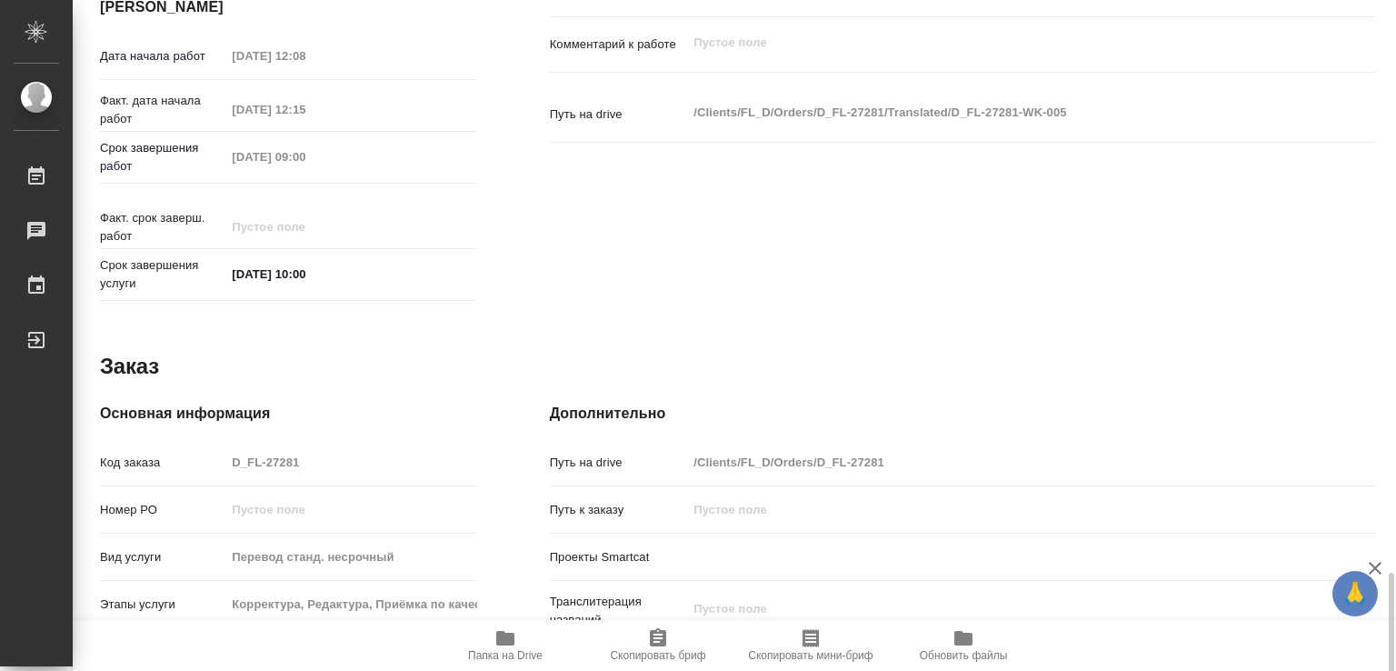
scroll to position [836, 0]
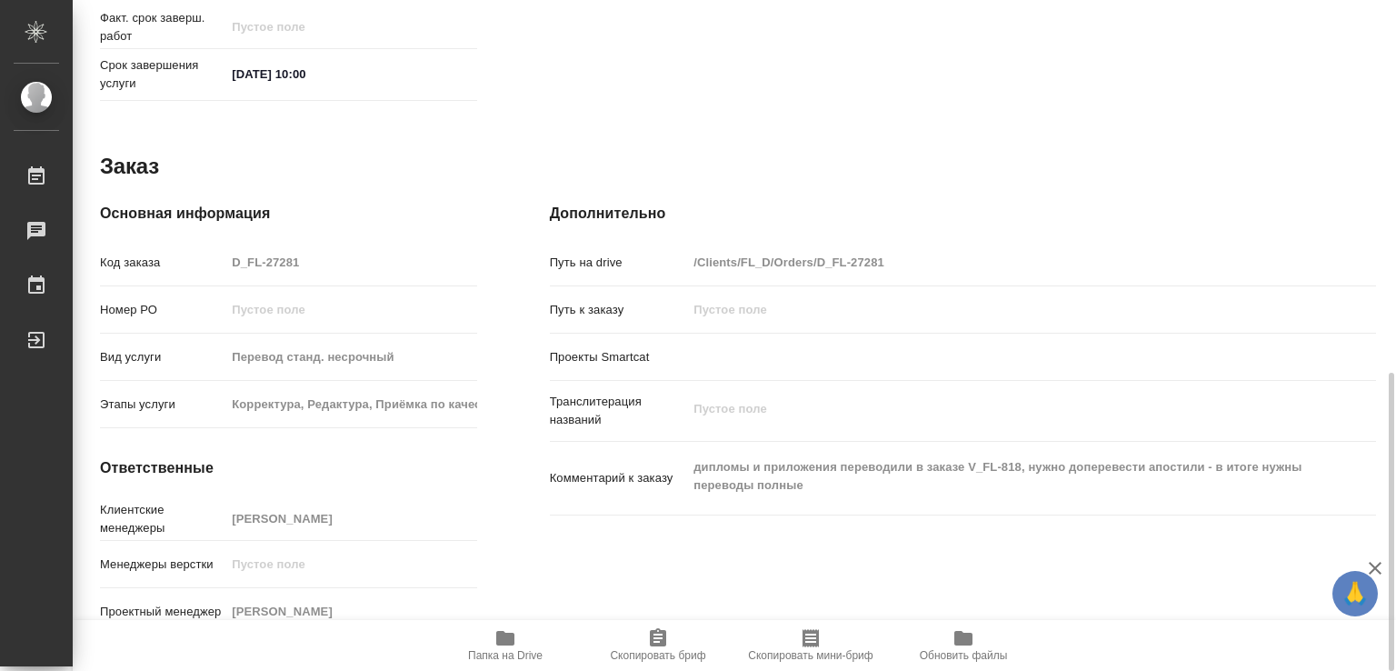
type textarea "x"
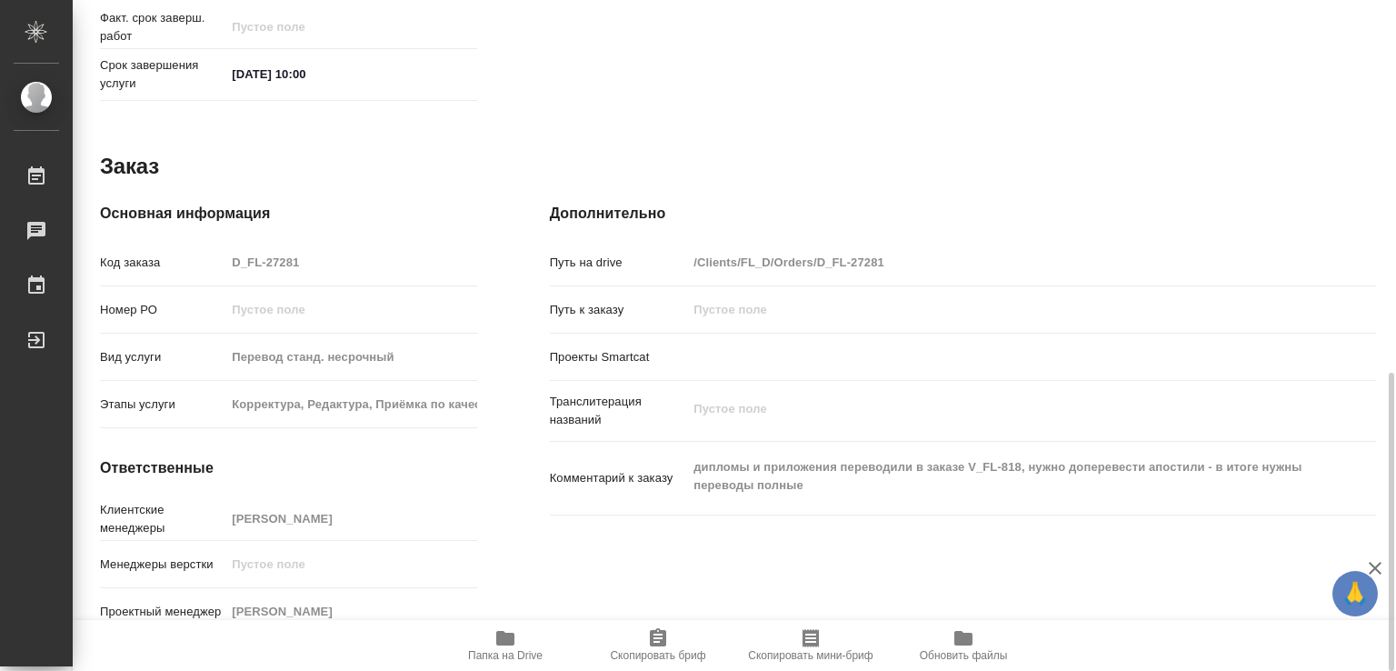
type textarea "x"
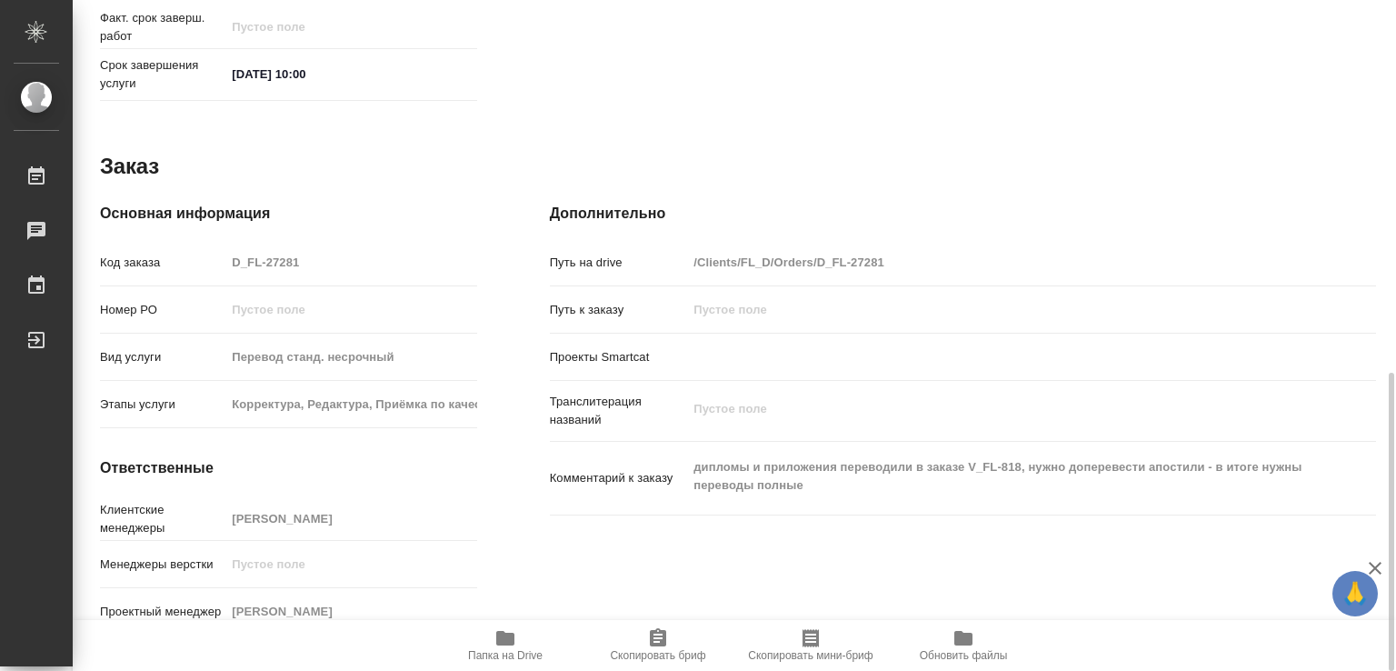
click at [515, 650] on span "Папка на Drive" at bounding box center [505, 655] width 75 height 13
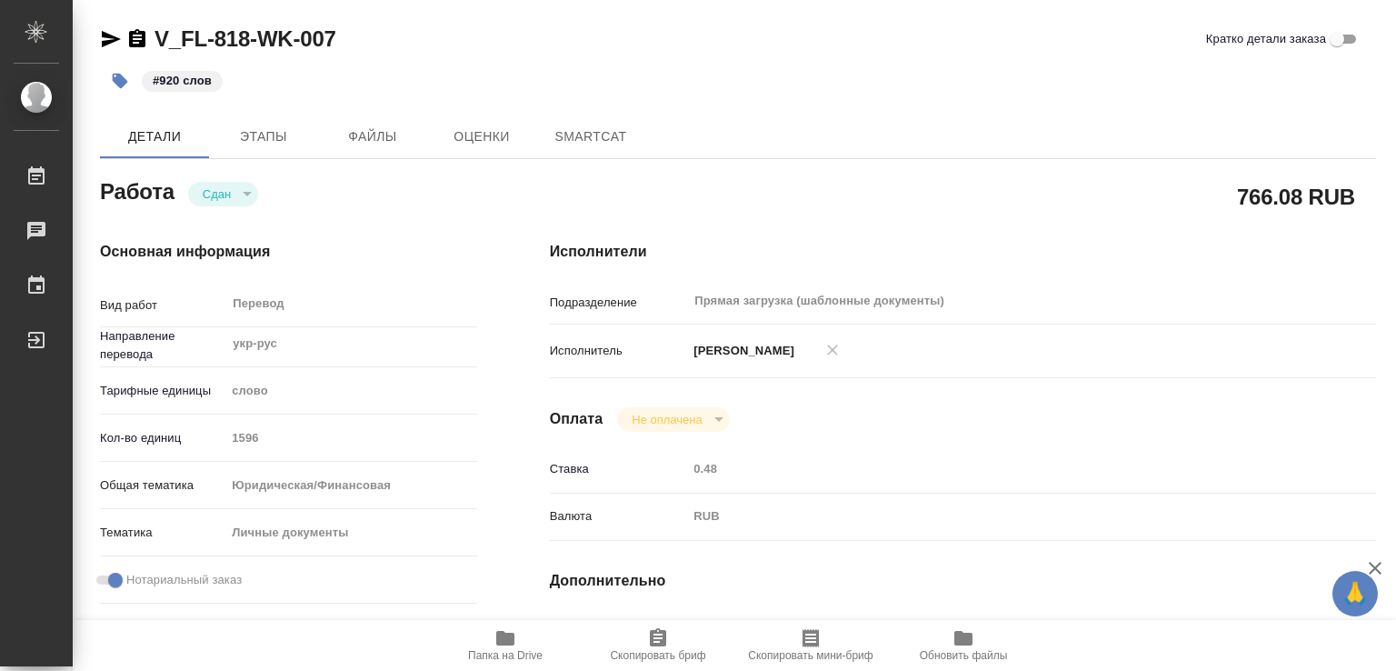
type textarea "x"
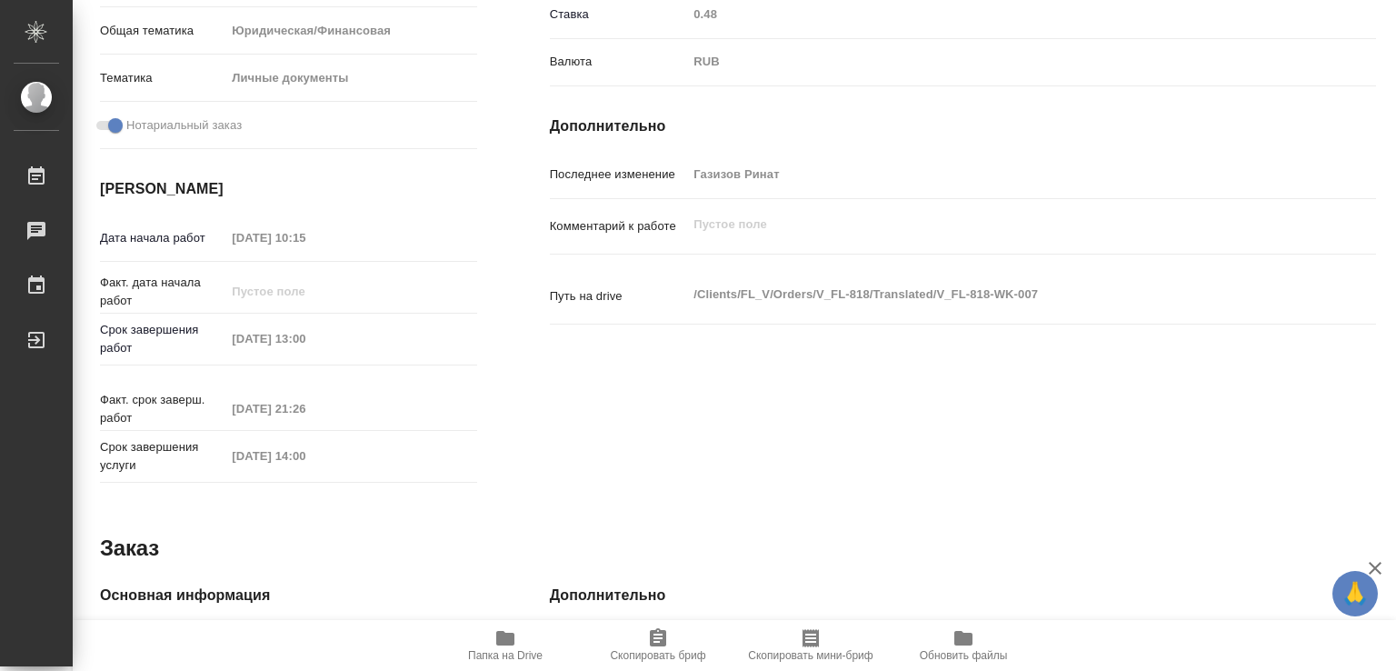
type textarea "x"
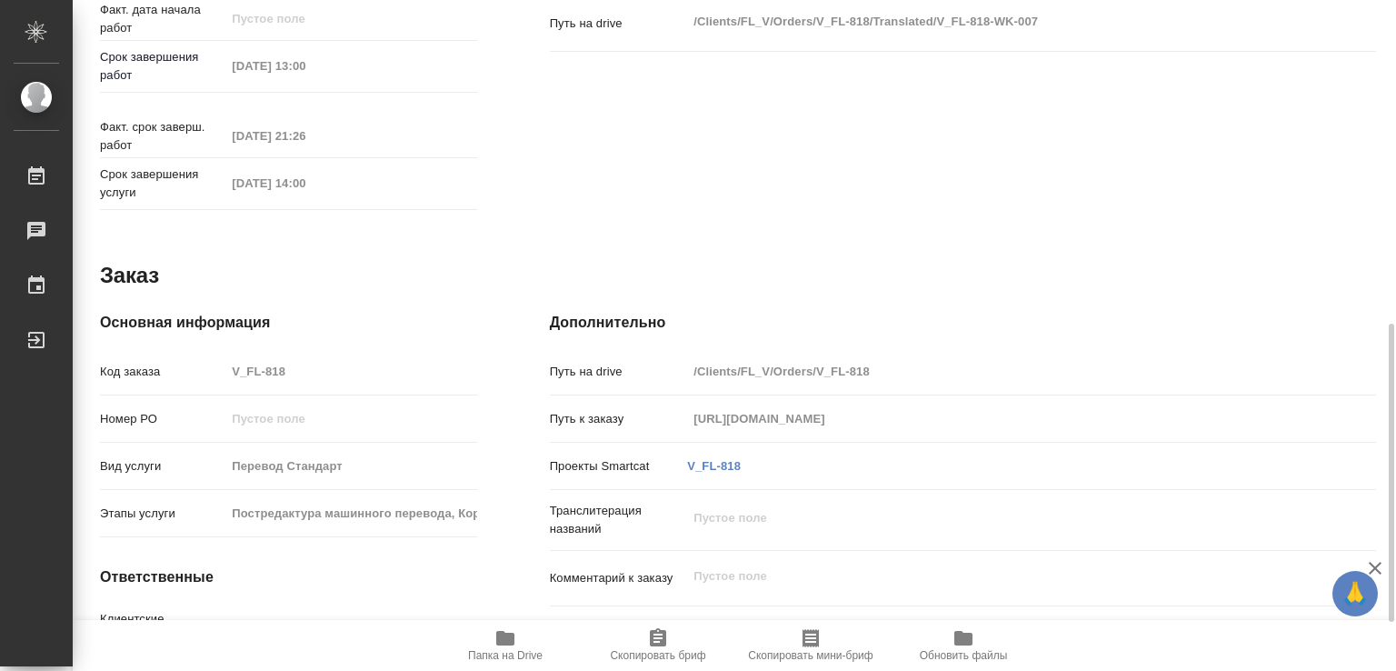
scroll to position [836, 0]
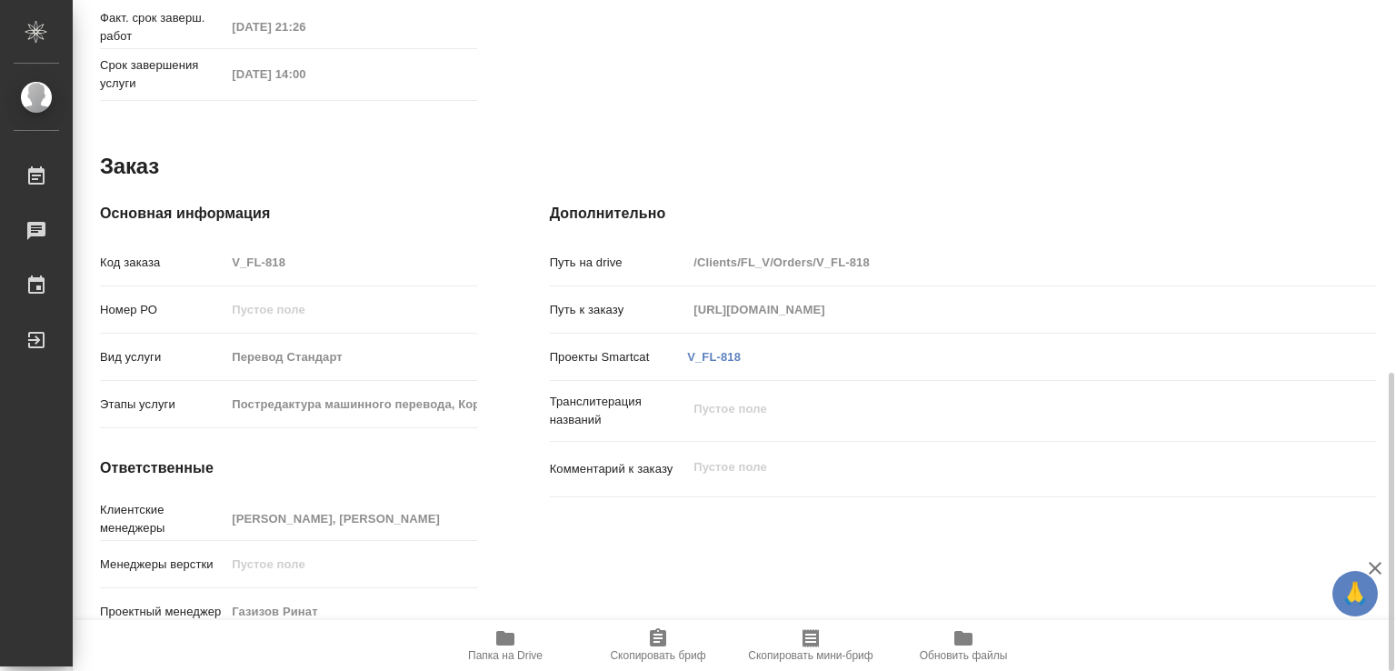
type textarea "x"
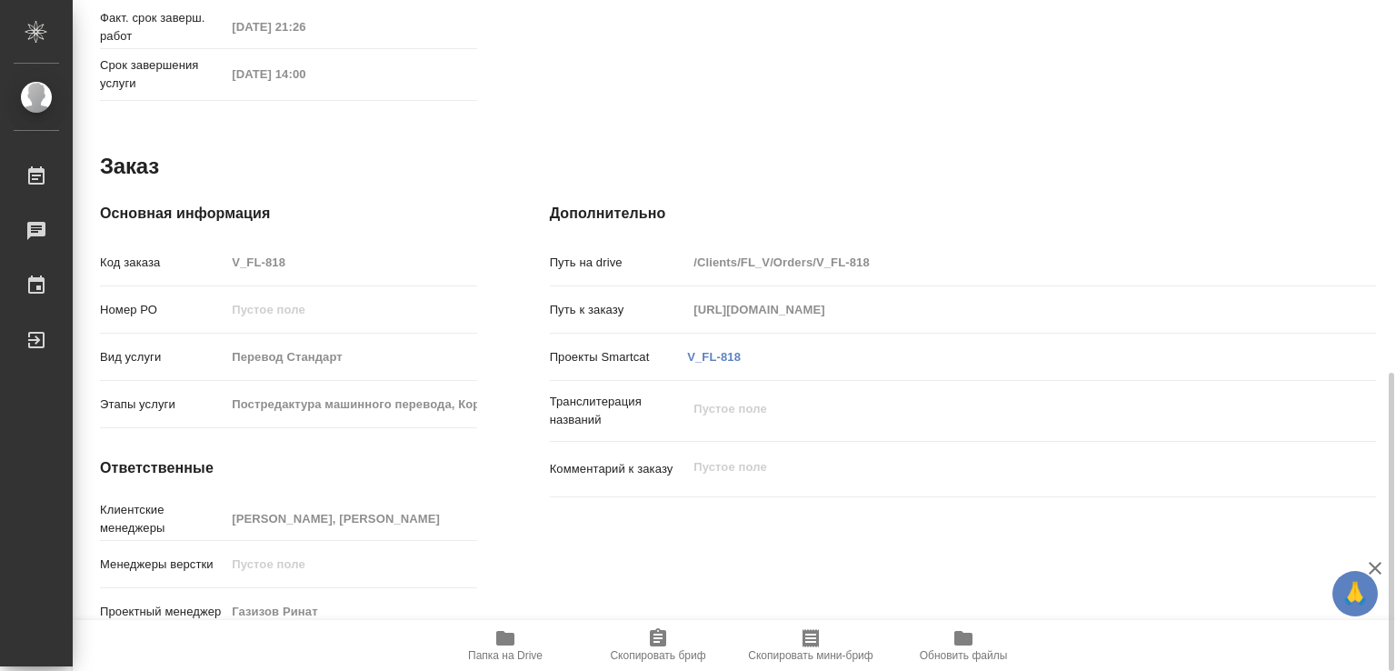
type textarea "x"
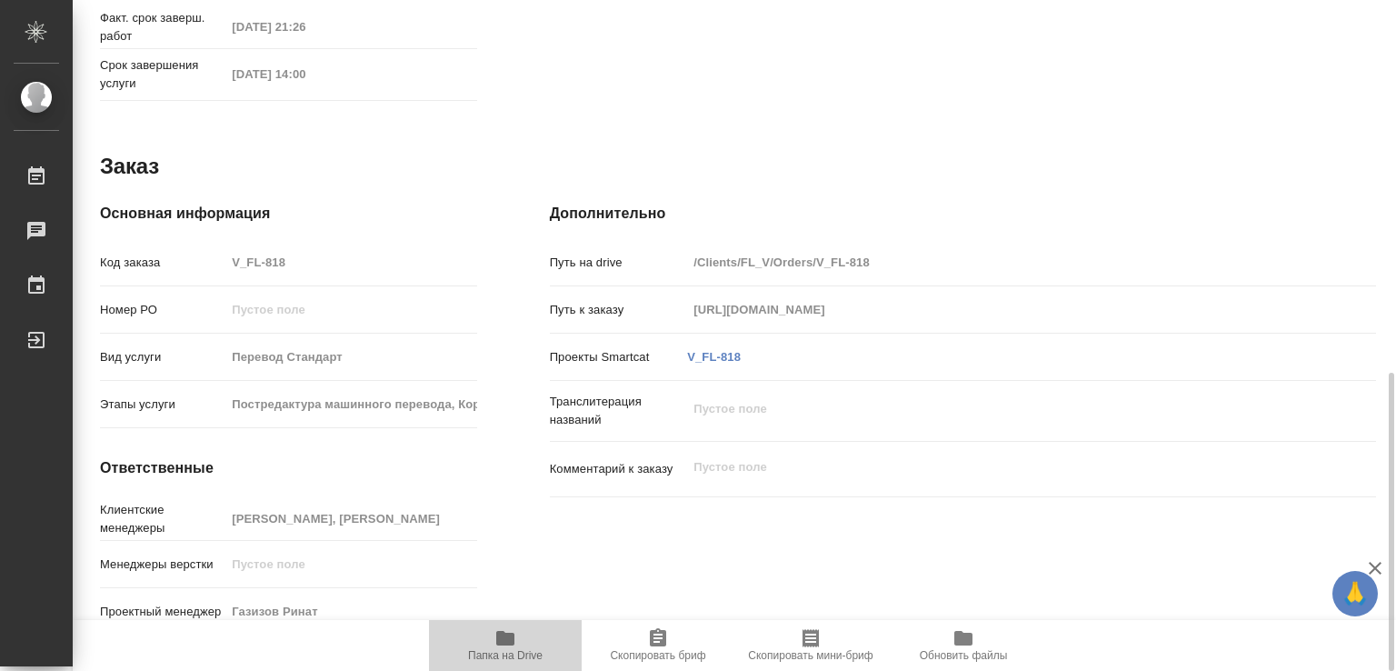
click at [504, 642] on icon "button" at bounding box center [505, 638] width 18 height 15
